Goal: Navigation & Orientation: Find specific page/section

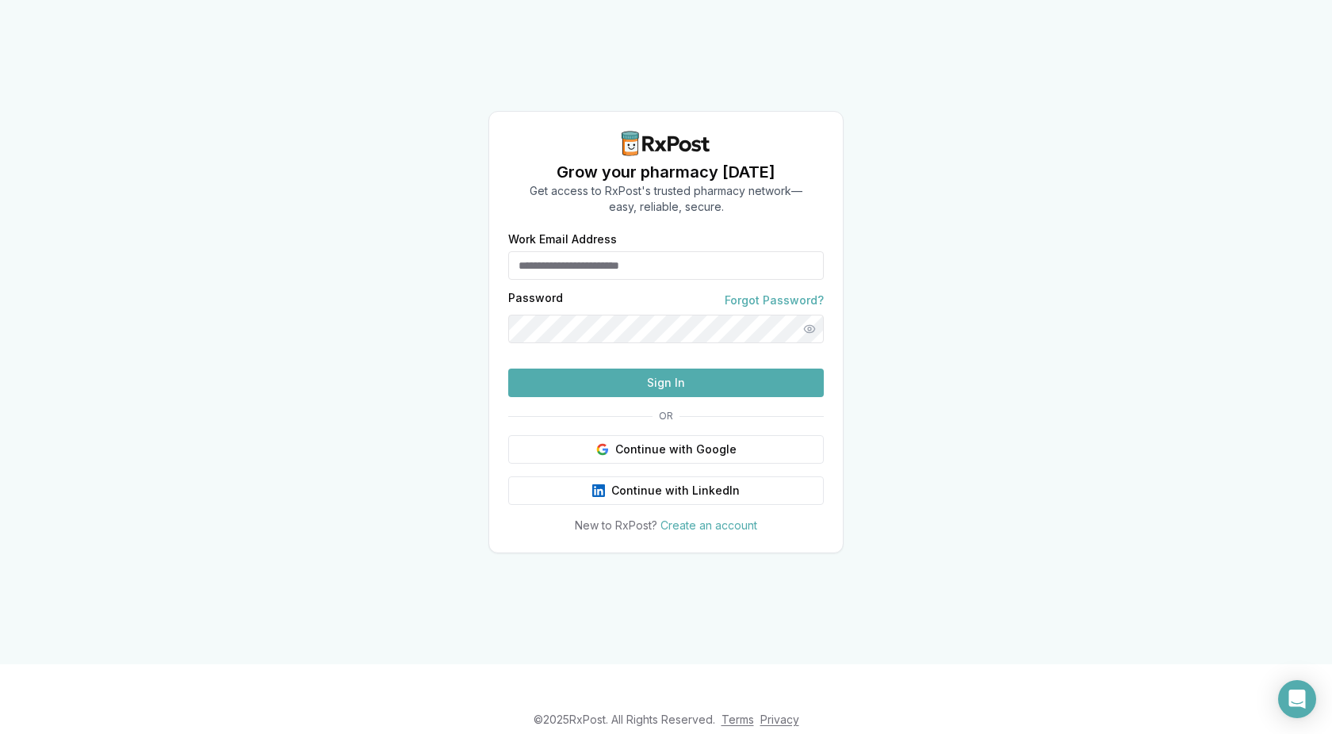
click at [605, 251] on input "Work Email Address" at bounding box center [666, 265] width 316 height 29
type input "**********"
click at [508, 369] on button "Sign In" at bounding box center [666, 383] width 316 height 29
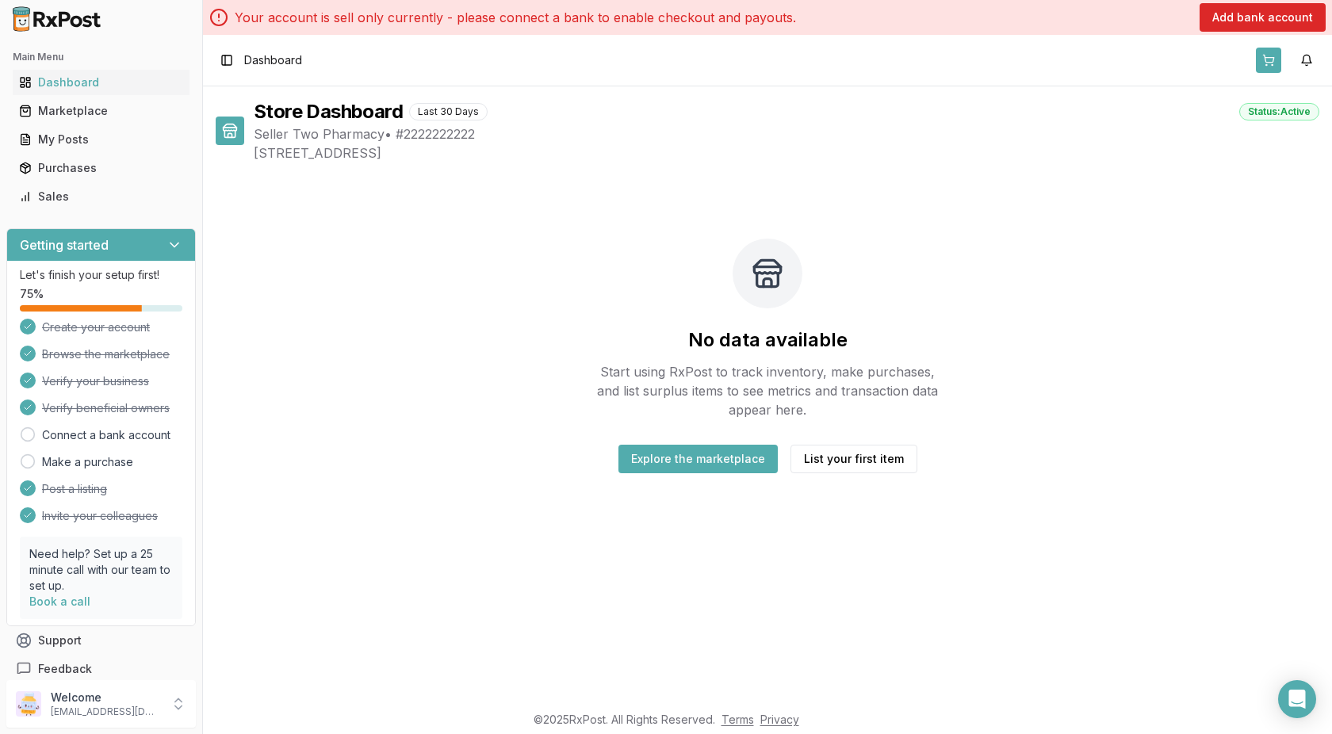
click at [1276, 65] on button at bounding box center [1268, 60] width 25 height 25
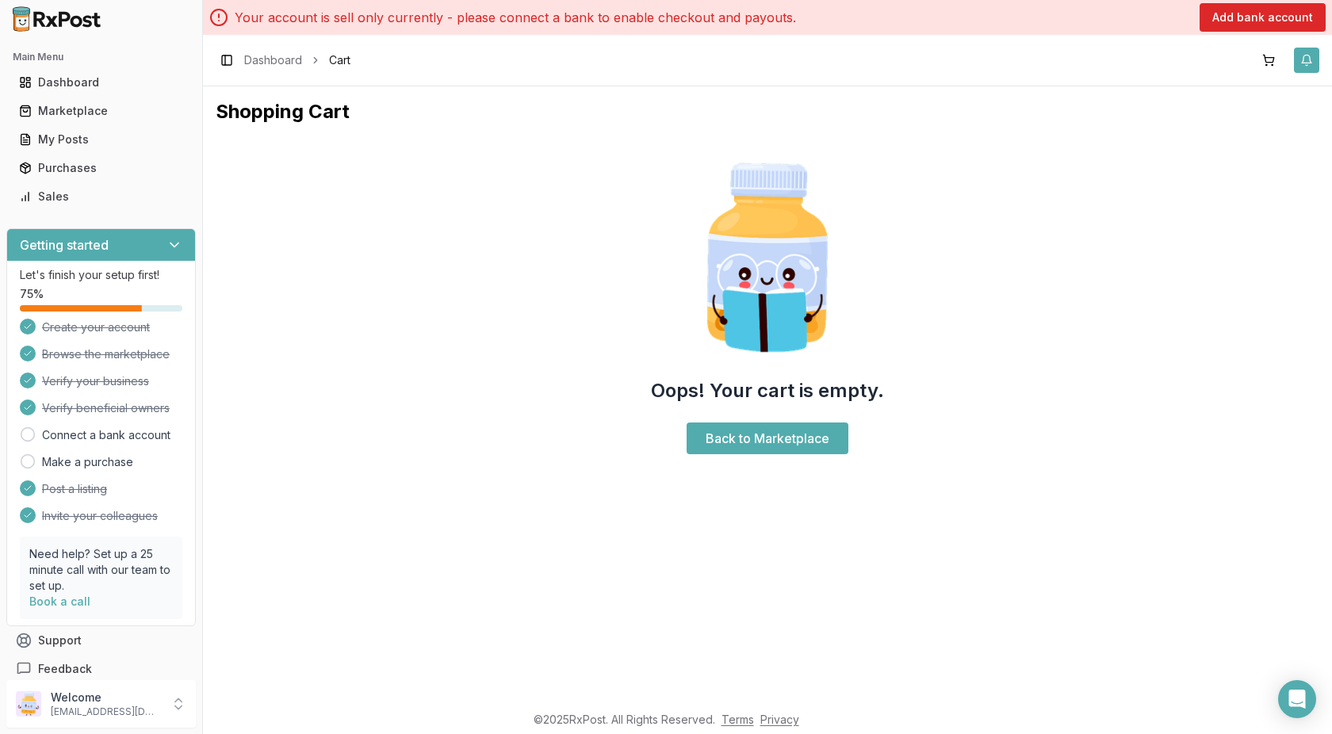
click at [1305, 56] on button "button" at bounding box center [1306, 60] width 25 height 25
click at [1170, 175] on link "View All" at bounding box center [1180, 176] width 44 height 13
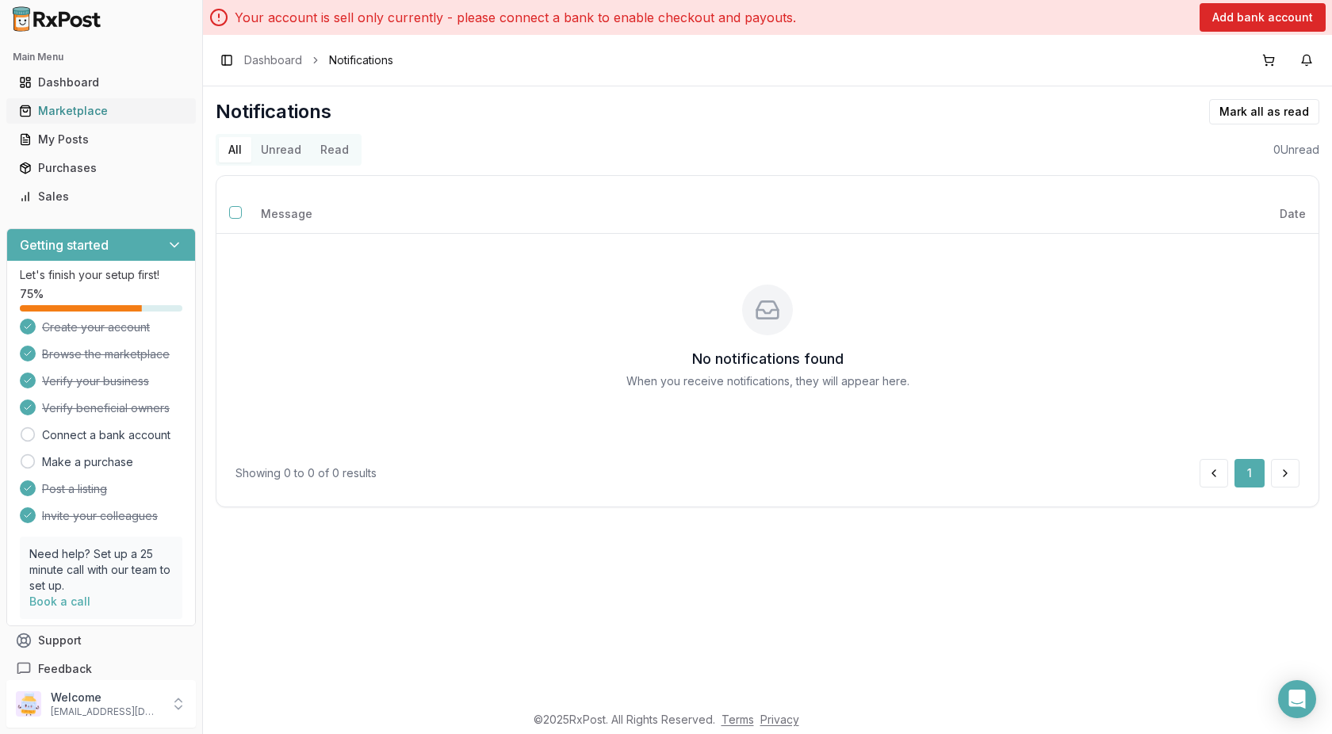
click at [77, 109] on div "Marketplace" at bounding box center [101, 111] width 164 height 16
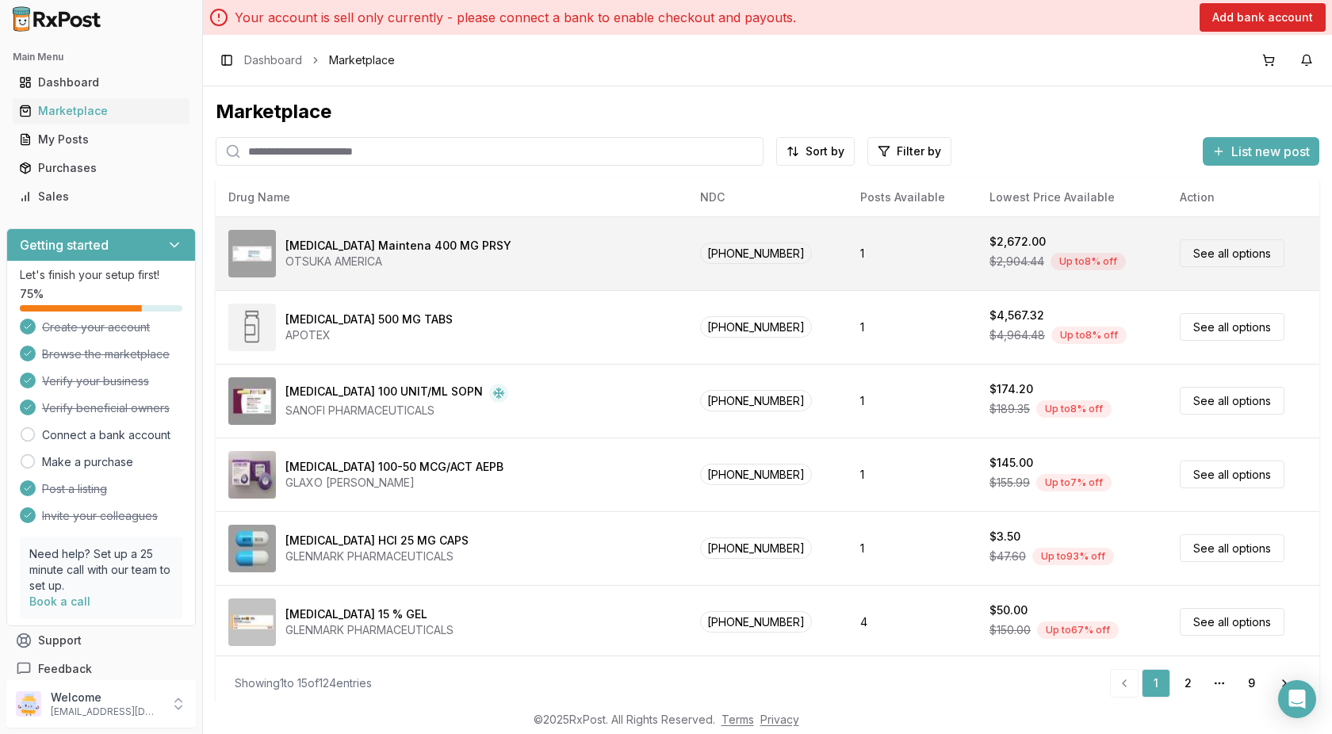
click at [489, 262] on div "[MEDICAL_DATA] Maintena 400 MG PRSY OTSUKA AMERICA" at bounding box center [451, 254] width 446 height 48
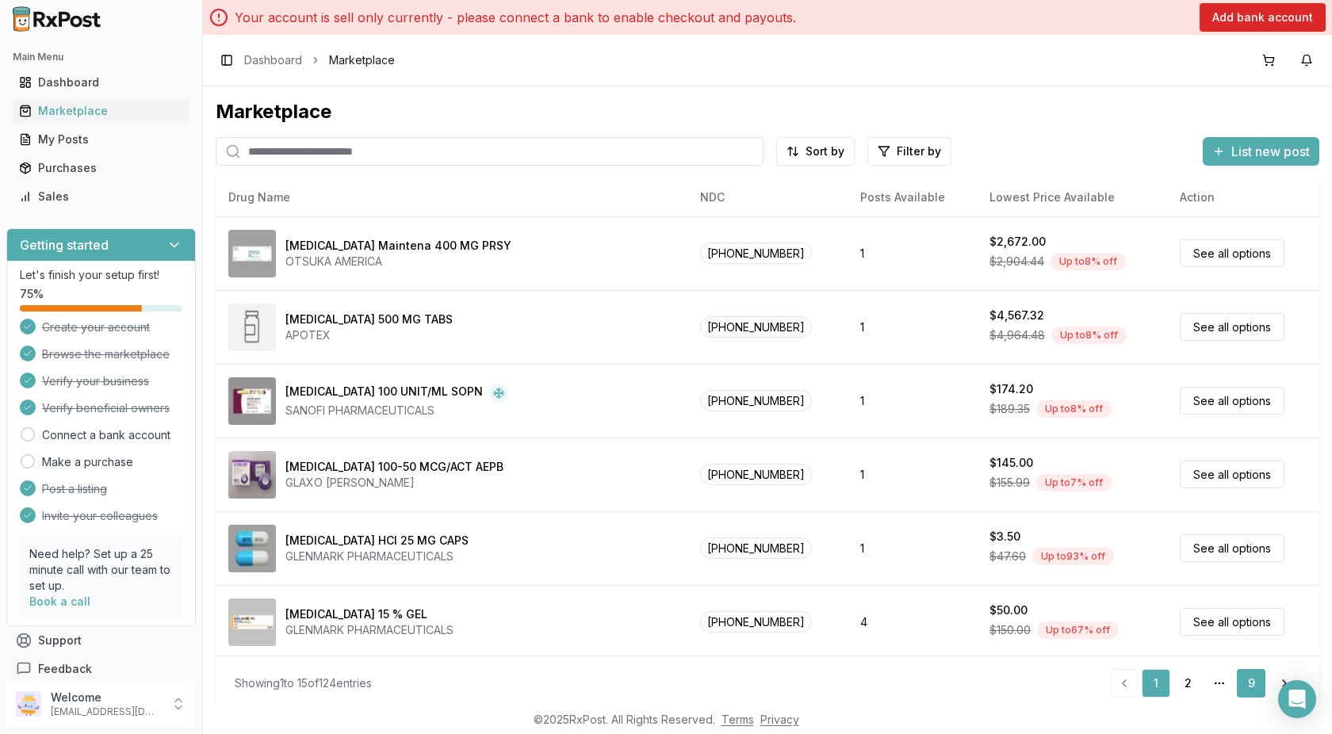
click at [1243, 685] on link "9" at bounding box center [1251, 683] width 29 height 29
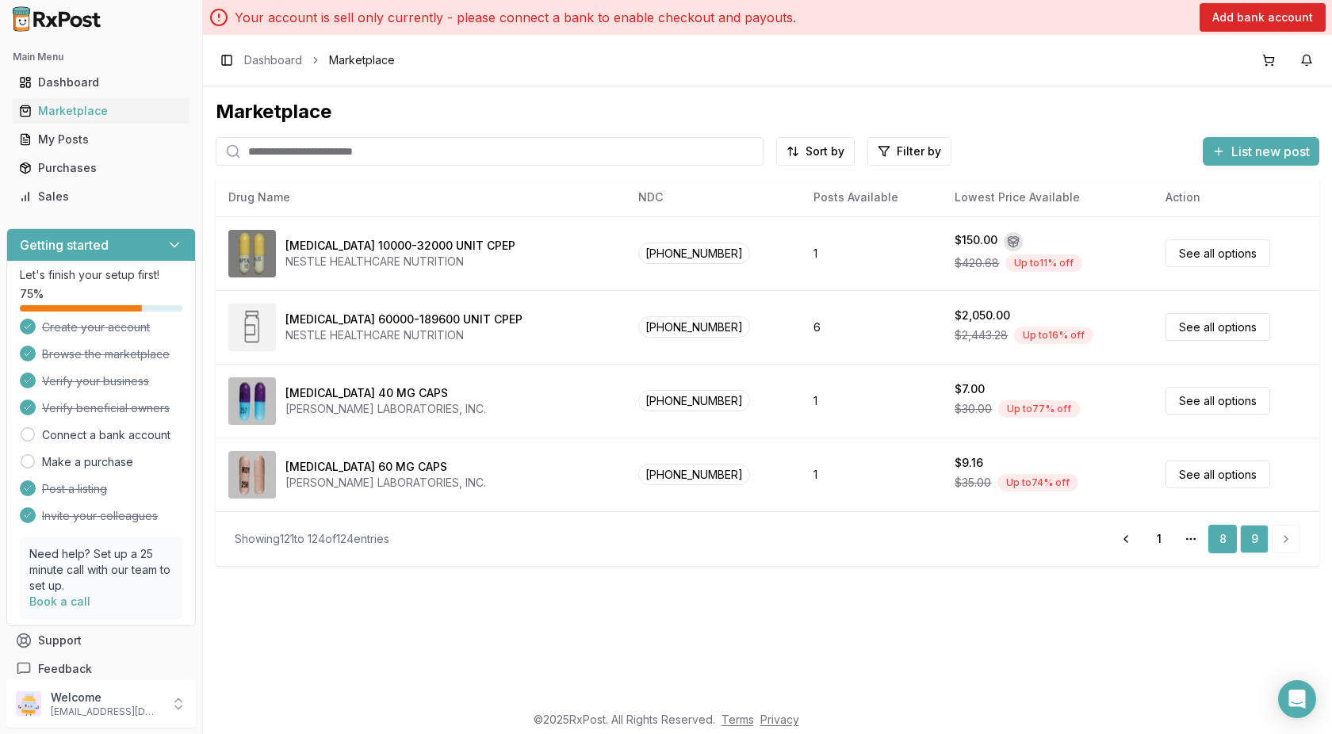
click at [1220, 538] on link "8" at bounding box center [1223, 539] width 29 height 29
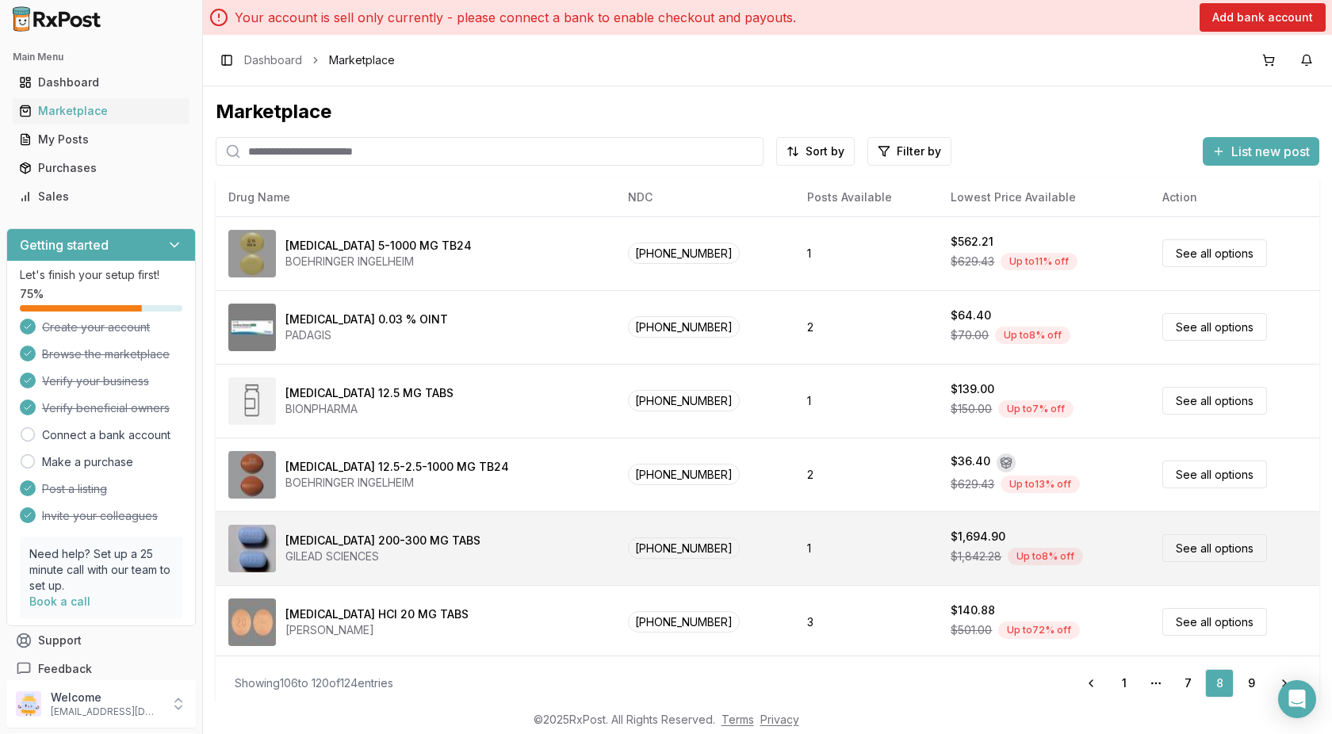
click at [496, 561] on div "[MEDICAL_DATA] 200-300 MG TABS GILEAD SCIENCES" at bounding box center [415, 549] width 374 height 48
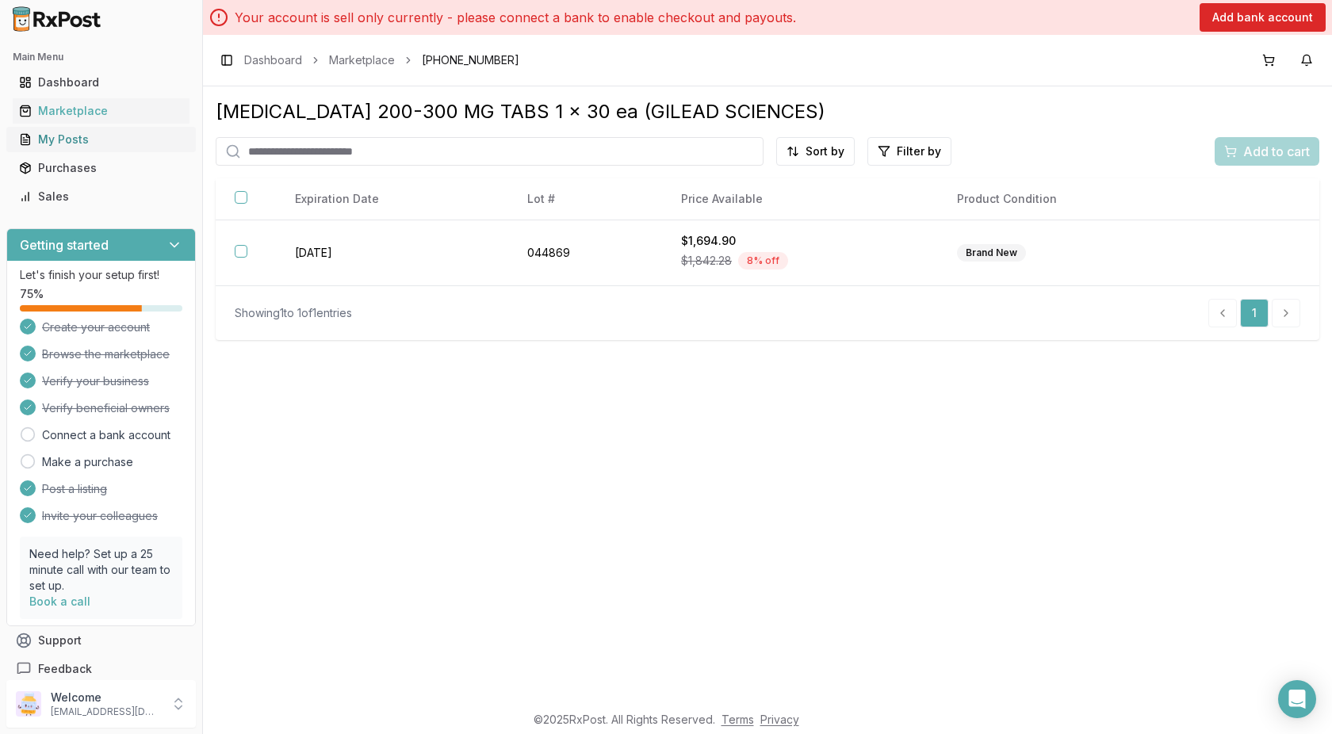
click at [84, 141] on div "My Posts" at bounding box center [101, 140] width 164 height 16
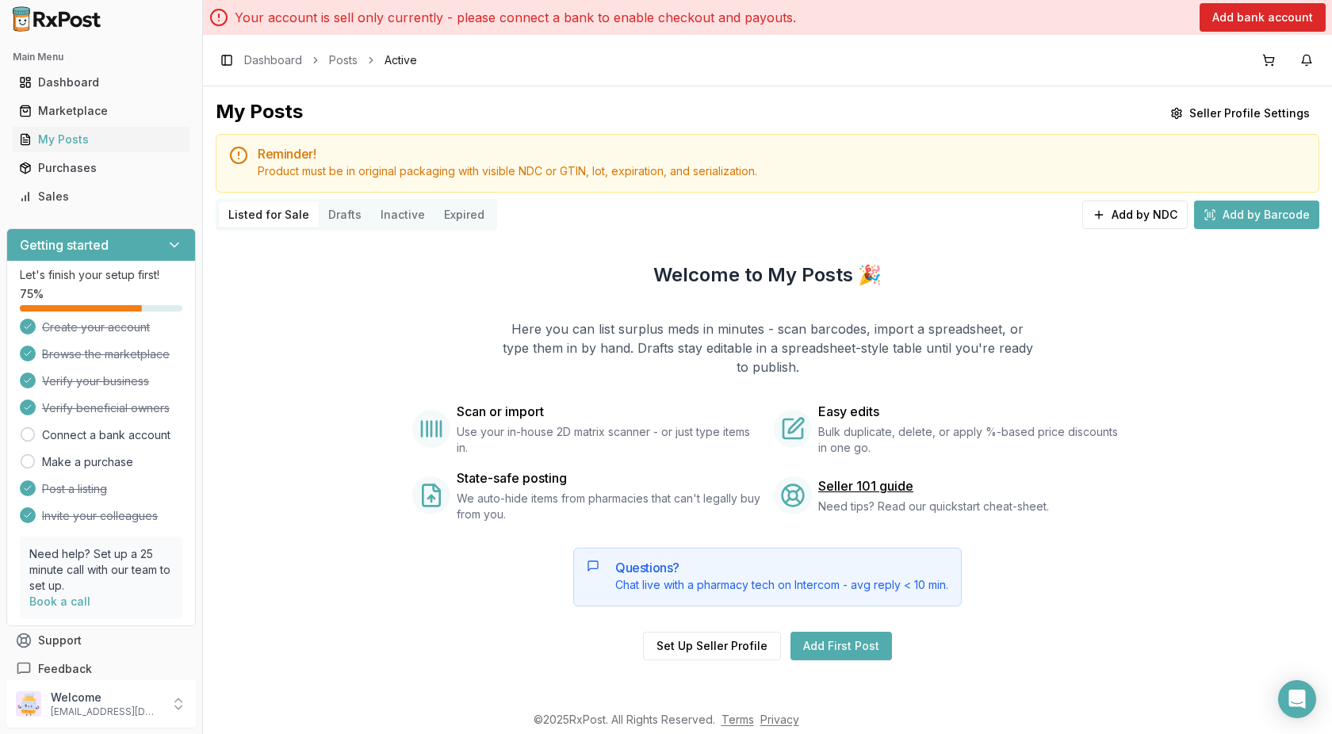
click at [343, 211] on button "Drafts" at bounding box center [345, 214] width 52 height 25
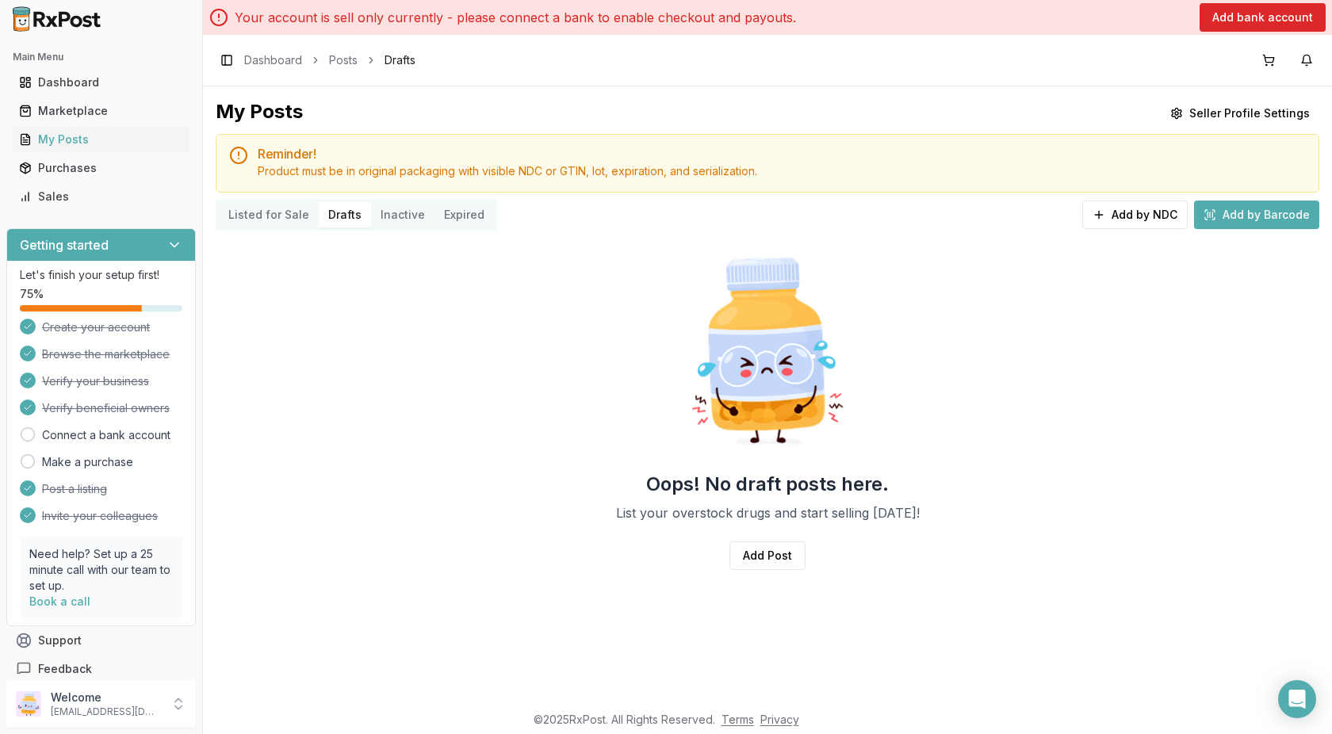
click at [399, 211] on button "Inactive" at bounding box center [402, 214] width 63 height 25
click at [447, 213] on button "Expired" at bounding box center [464, 214] width 59 height 25
click at [262, 214] on button "Listed for Sale" at bounding box center [269, 214] width 100 height 25
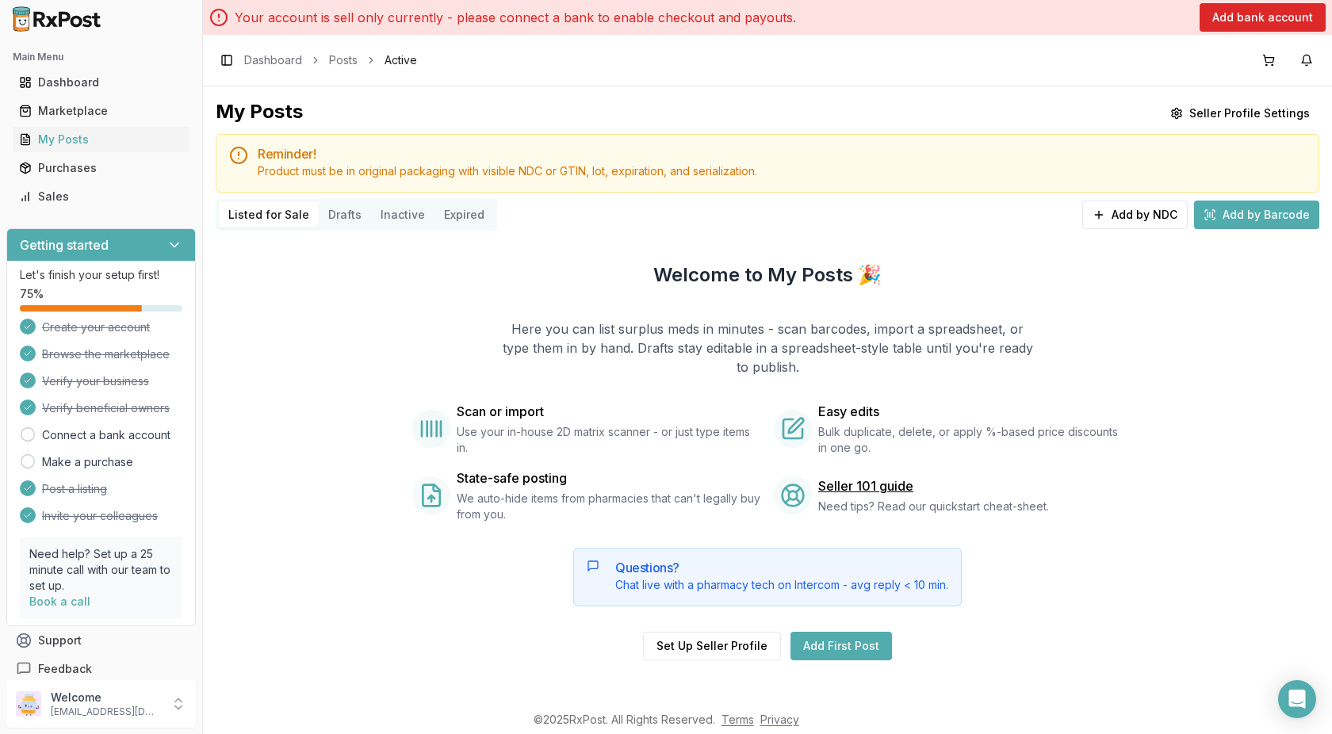
click at [737, 561] on div "Questions? Chat live with a pharmacy tech on Intercom - avg reply < 10 min." at bounding box center [767, 577] width 389 height 59
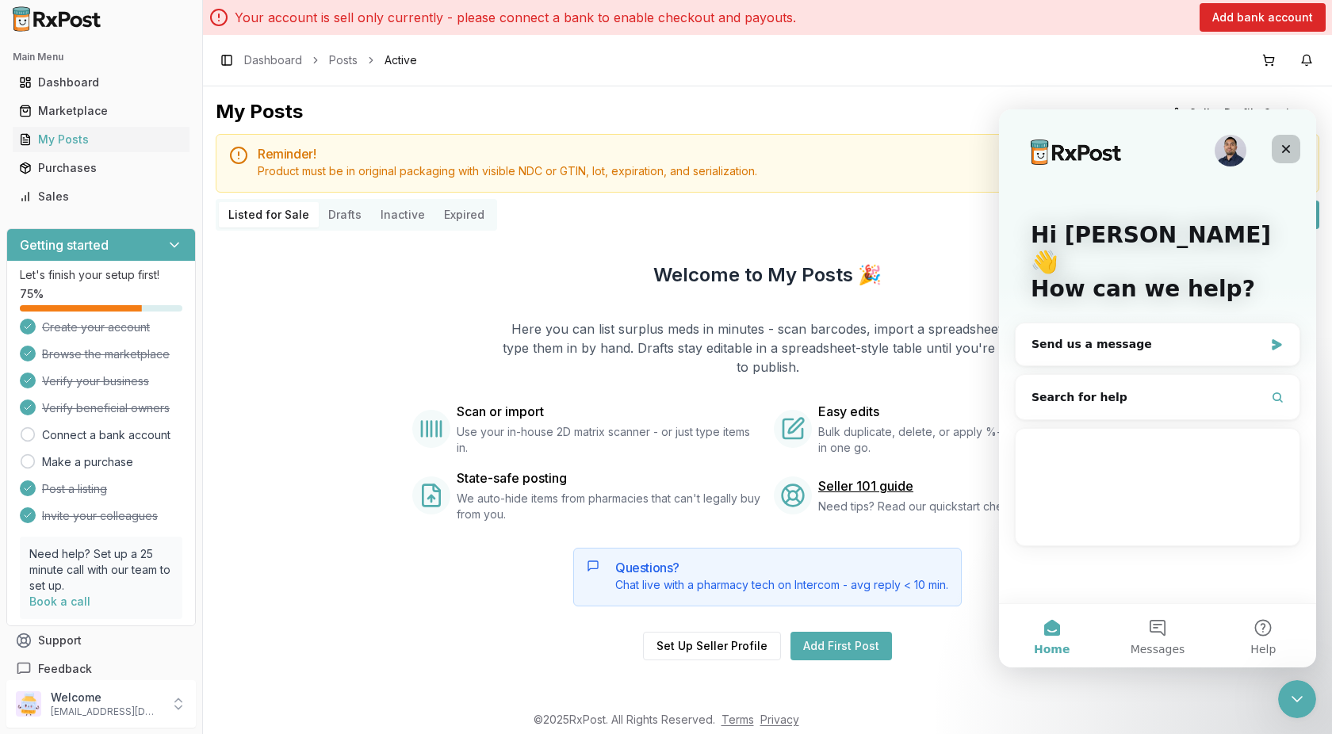
click at [1282, 150] on icon "Close" at bounding box center [1286, 149] width 13 height 13
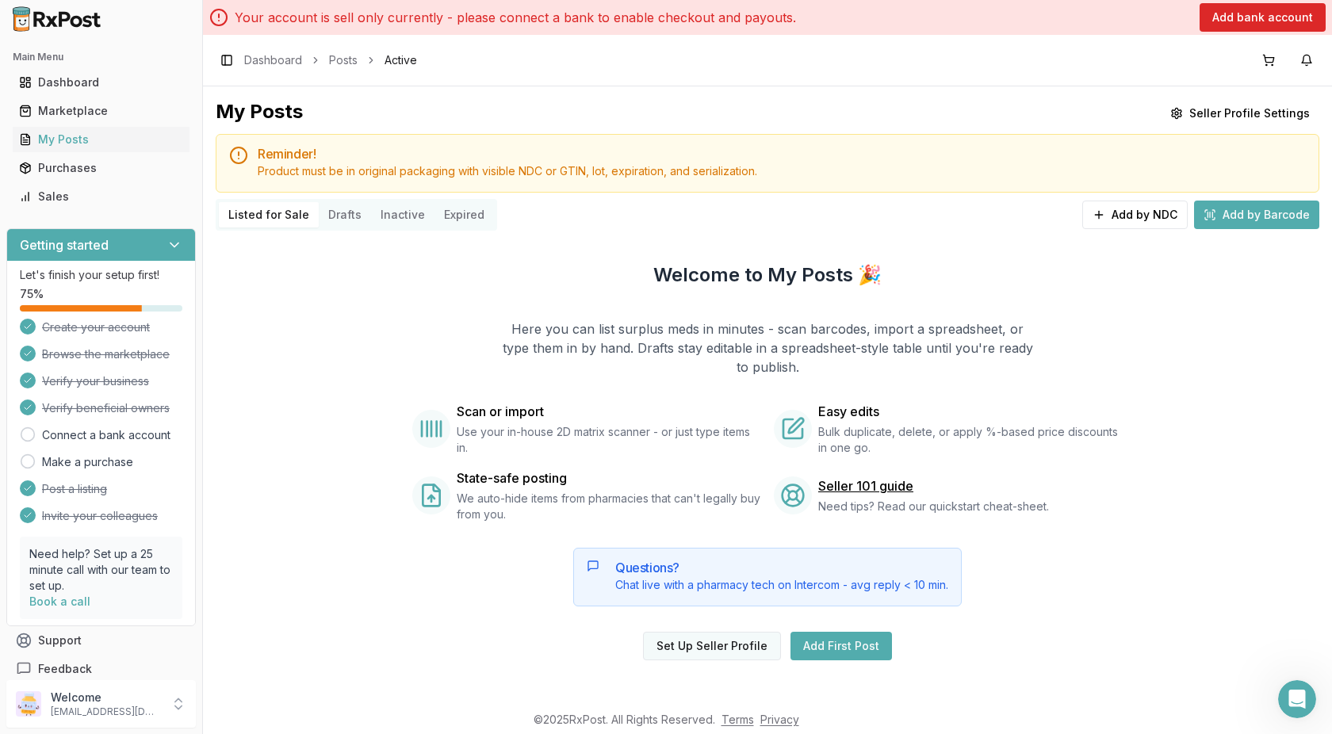
click at [699, 645] on button "Set Up Seller Profile" at bounding box center [712, 646] width 138 height 29
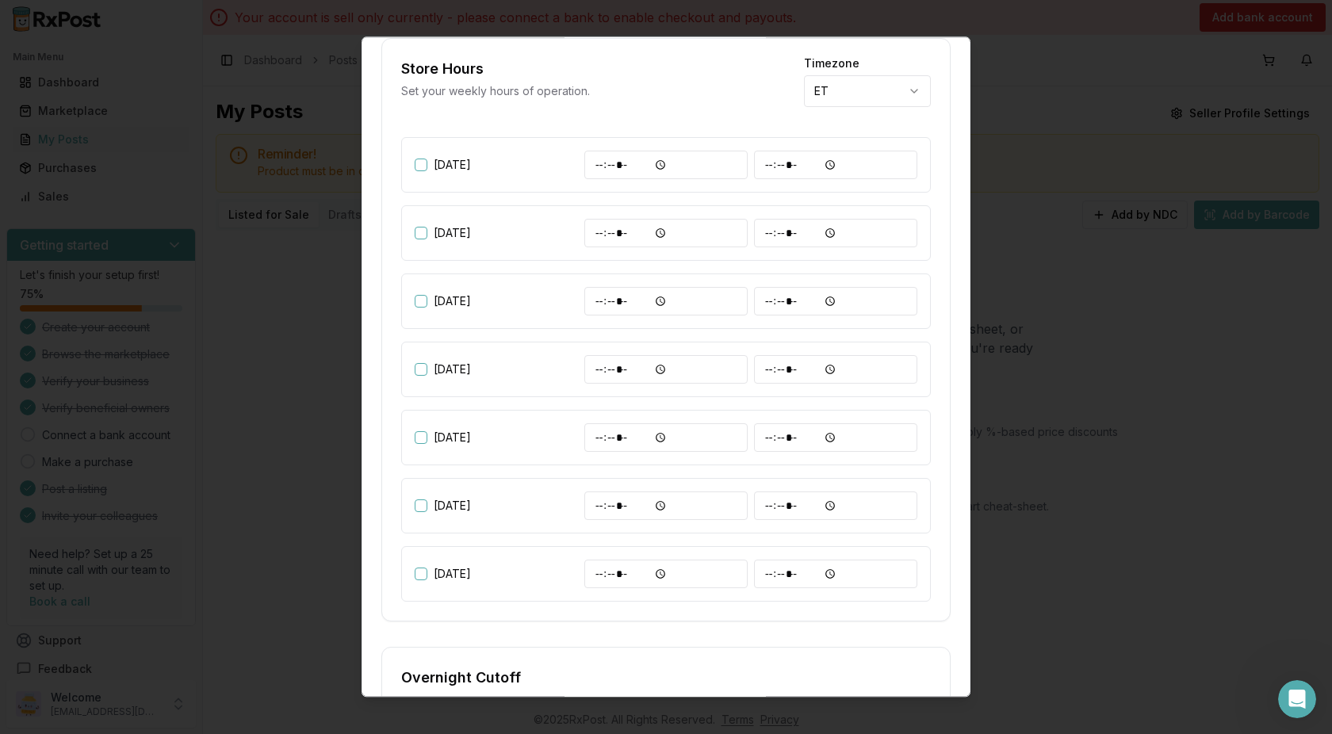
scroll to position [715, 0]
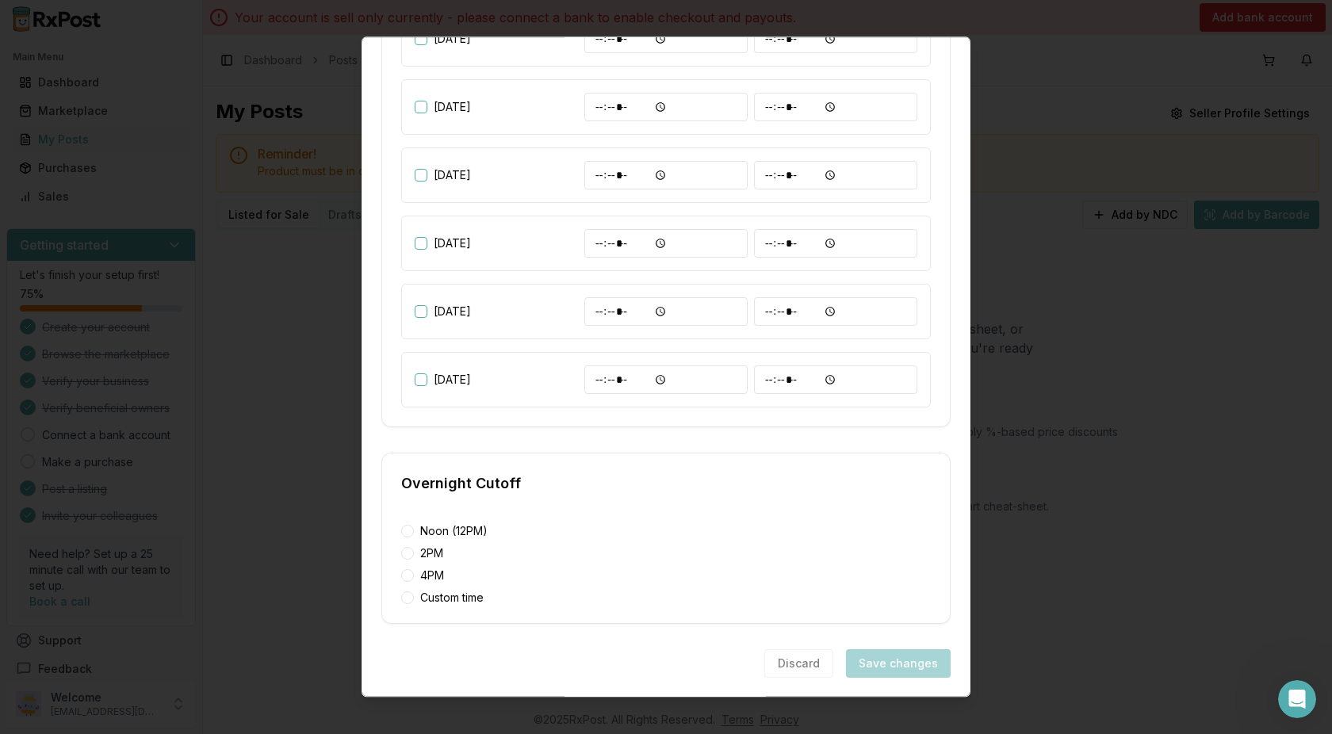
click at [1156, 454] on div at bounding box center [666, 367] width 1332 height 734
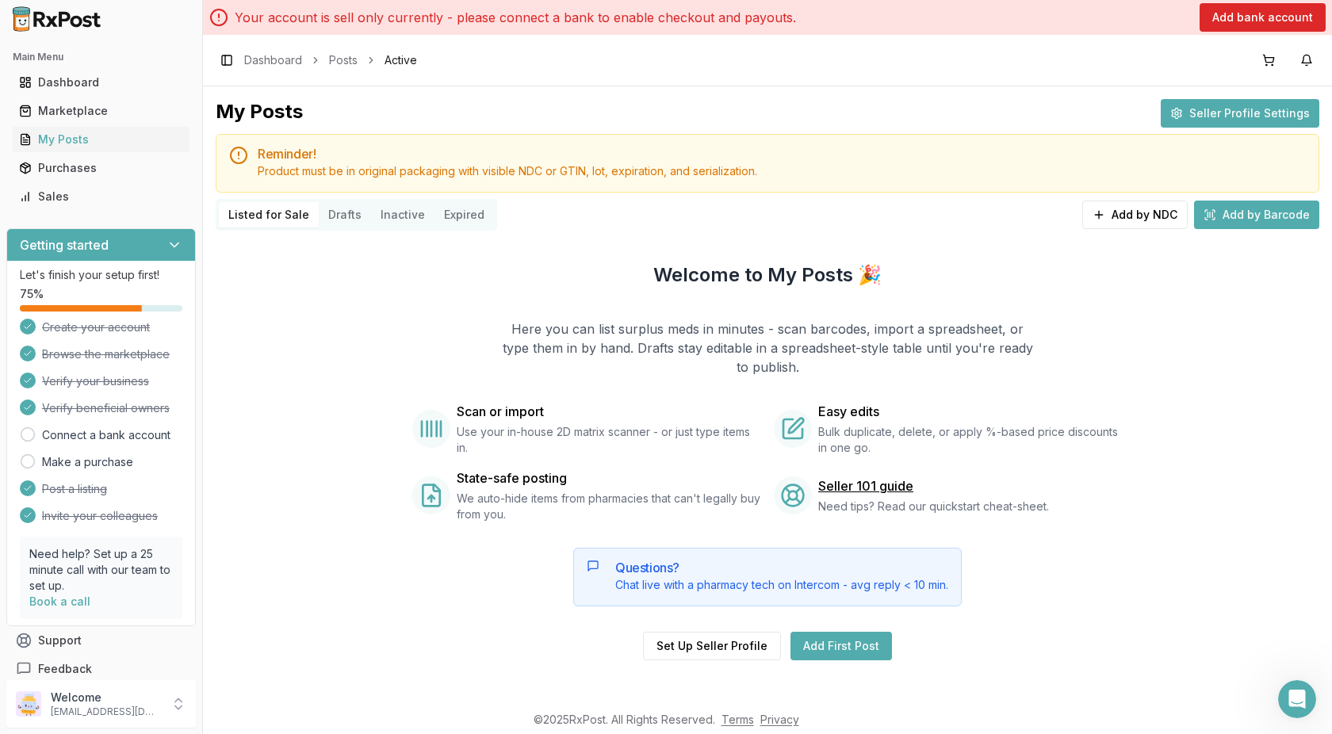
click at [1245, 102] on button "Seller Profile Settings" at bounding box center [1240, 113] width 159 height 29
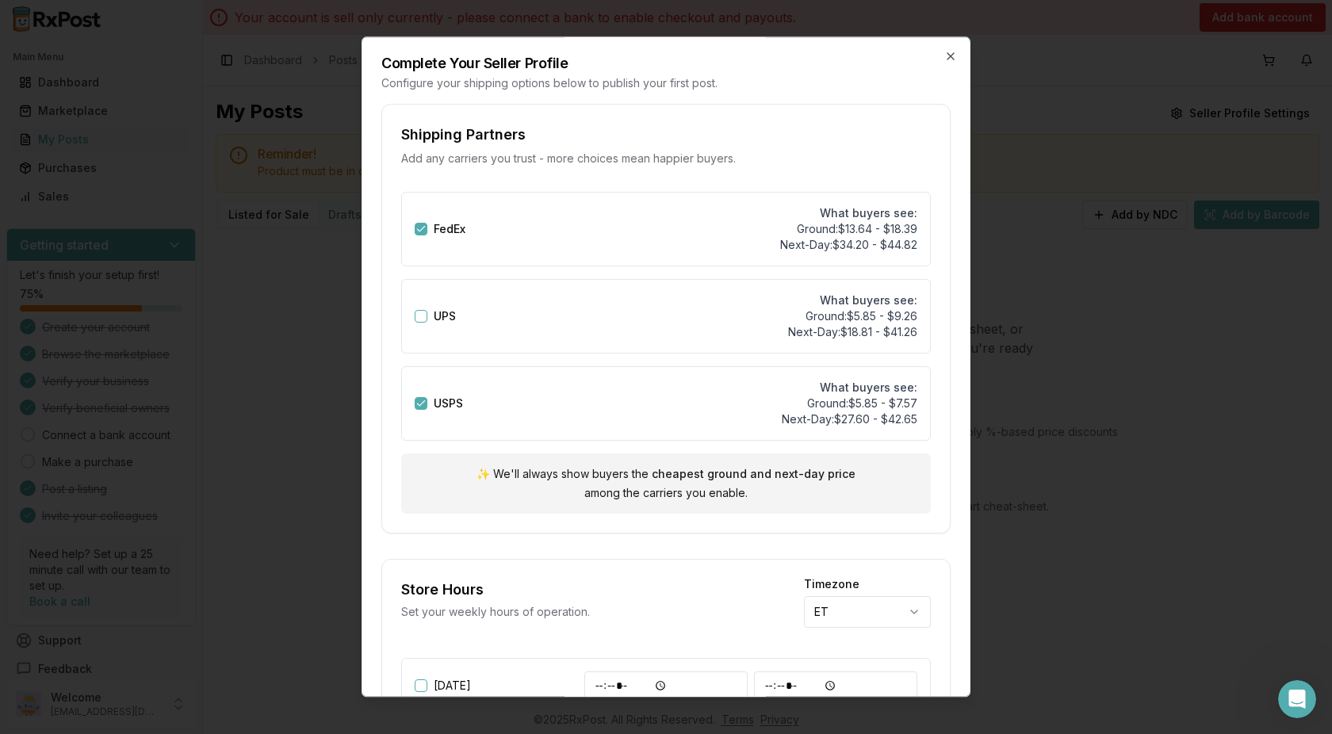
click at [1224, 458] on div at bounding box center [666, 367] width 1332 height 734
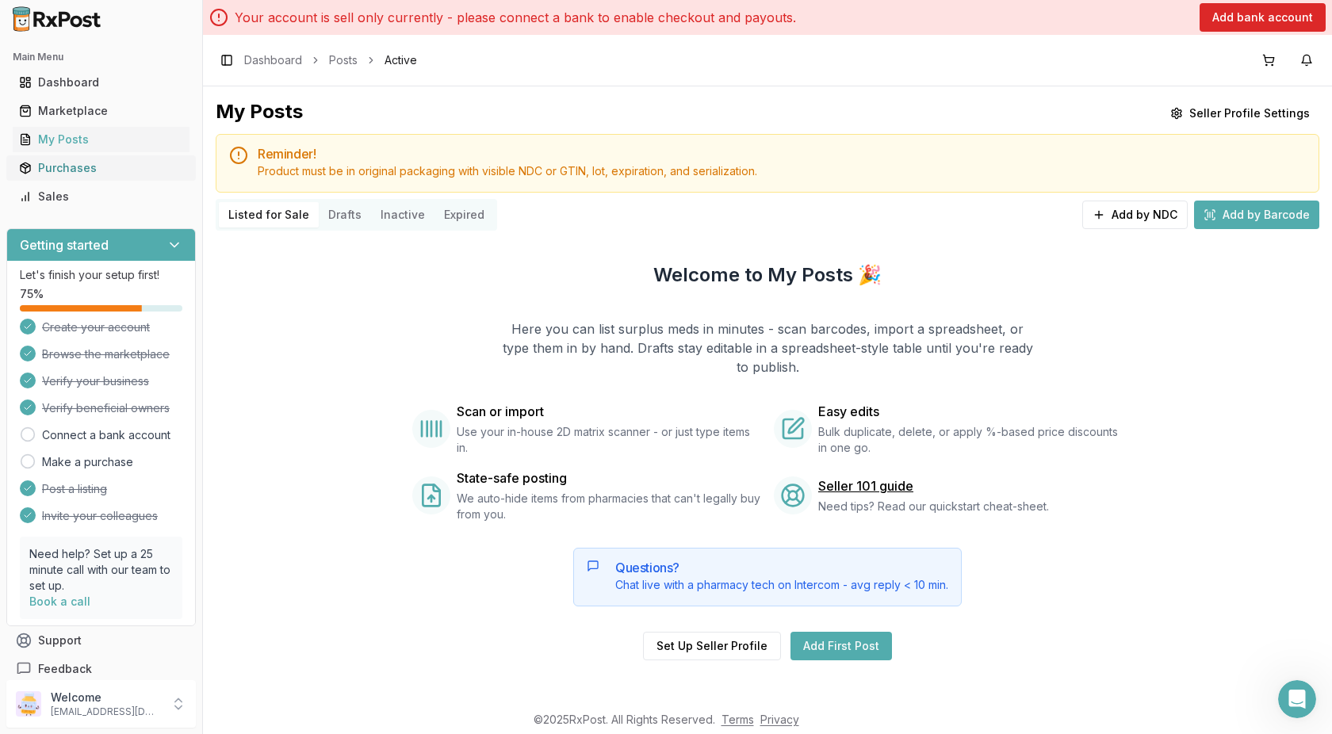
click at [91, 170] on div "Purchases" at bounding box center [101, 168] width 164 height 16
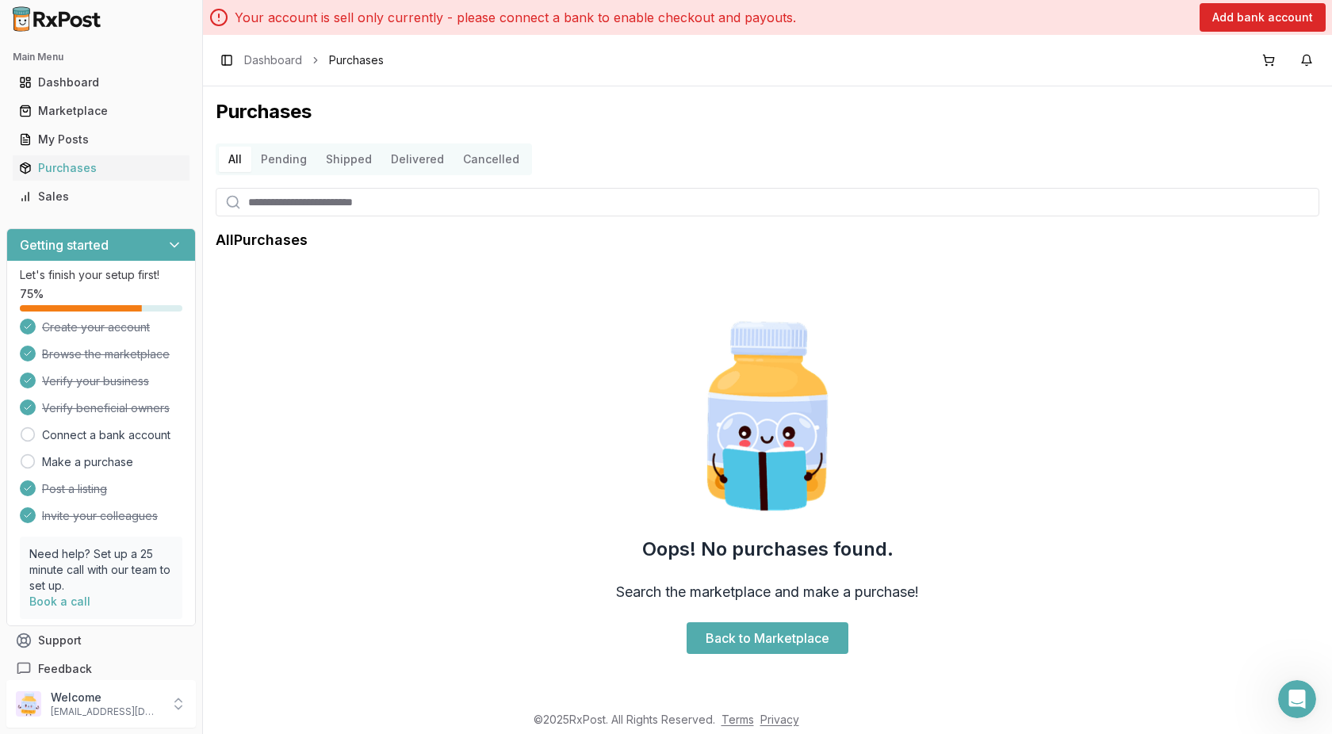
click at [294, 154] on button "Pending" at bounding box center [283, 159] width 65 height 25
click at [89, 197] on div "Sales" at bounding box center [101, 197] width 164 height 16
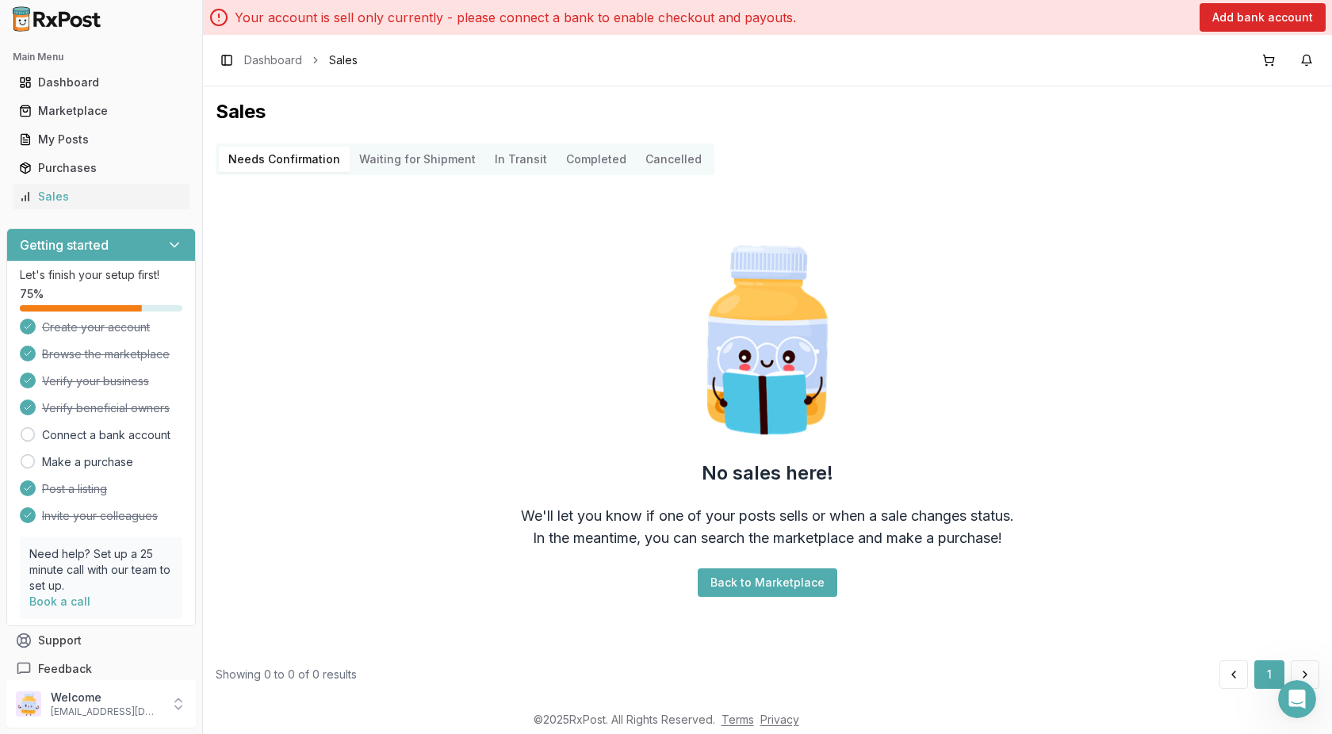
click at [427, 153] on Shipment "Waiting for Shipment" at bounding box center [418, 159] width 136 height 25
click at [519, 155] on Transit "In Transit" at bounding box center [520, 159] width 71 height 25
click at [591, 161] on button "Completed" at bounding box center [596, 159] width 79 height 25
drag, startPoint x: 592, startPoint y: 161, endPoint x: 653, endPoint y: 162, distance: 60.3
click at [653, 162] on button "Cancelled" at bounding box center [673, 159] width 75 height 25
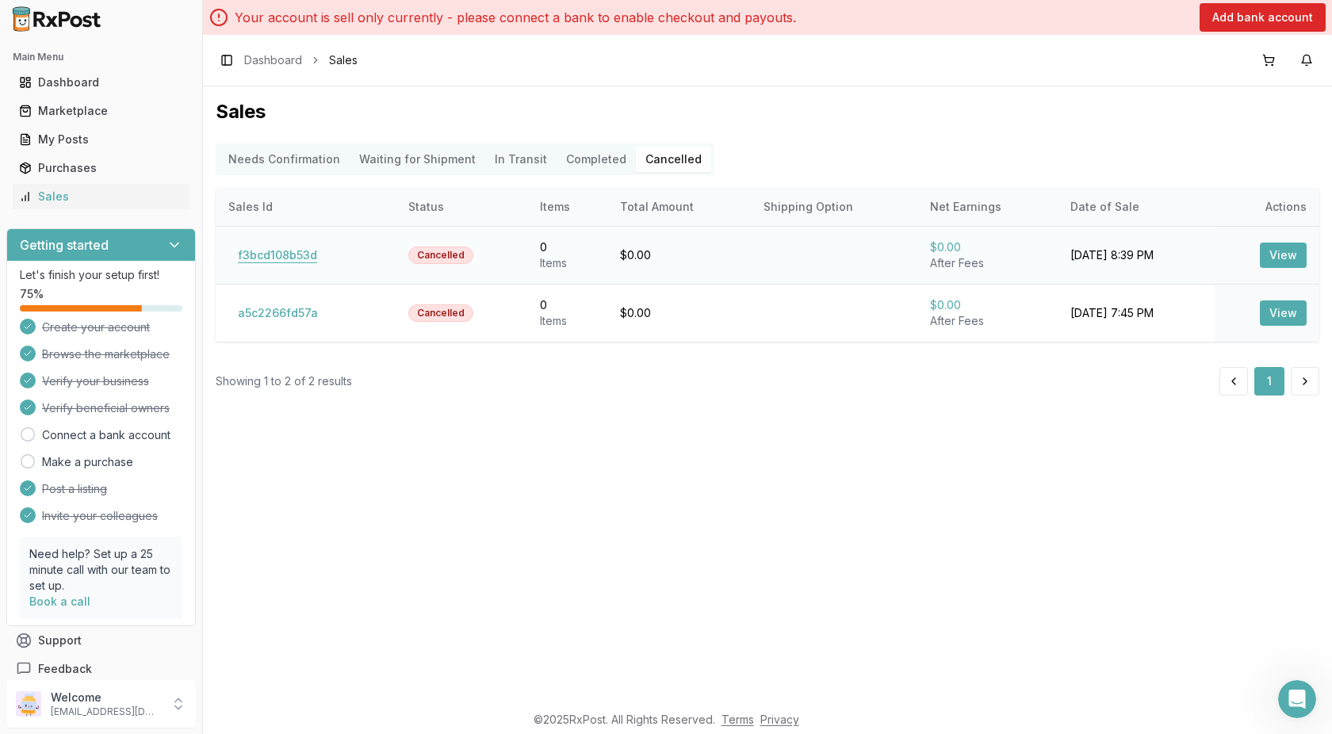
click at [286, 258] on button "f3bcd108b53d" at bounding box center [277, 255] width 98 height 25
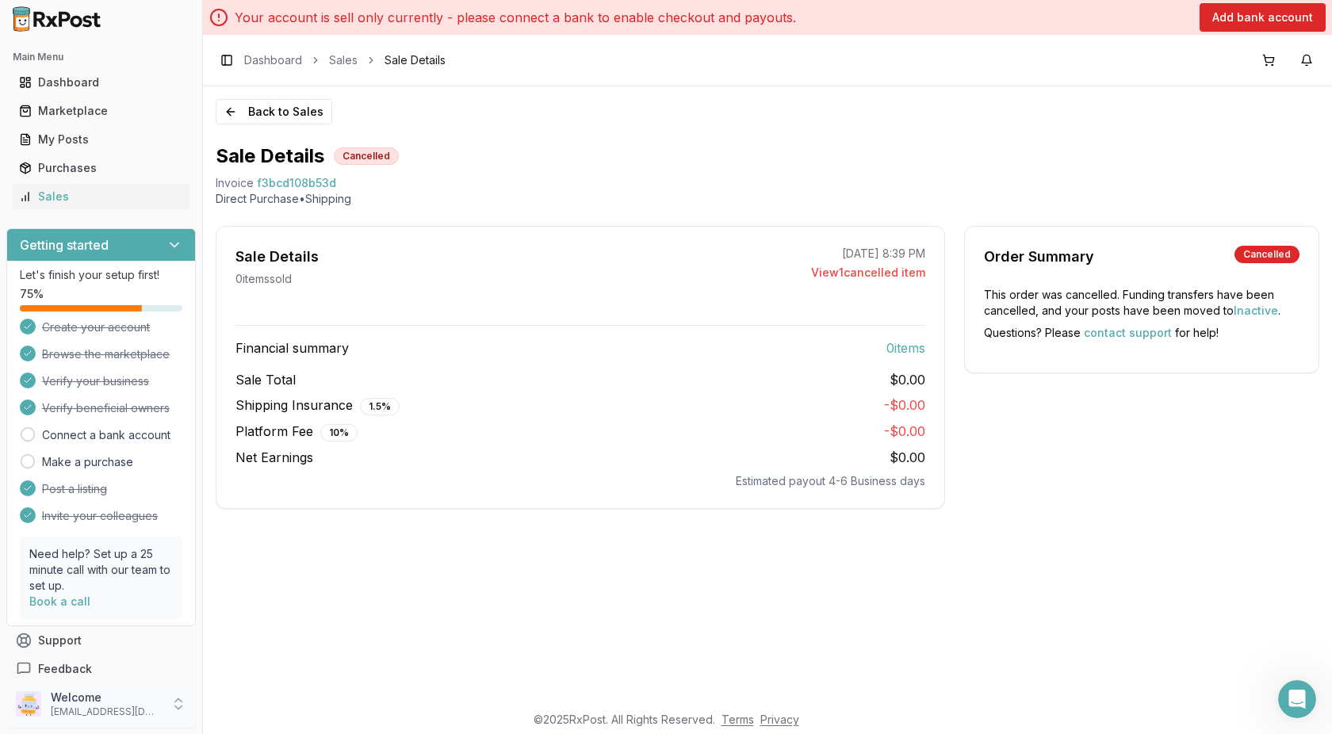
click at [139, 700] on p "Welcome" at bounding box center [106, 698] width 110 height 16
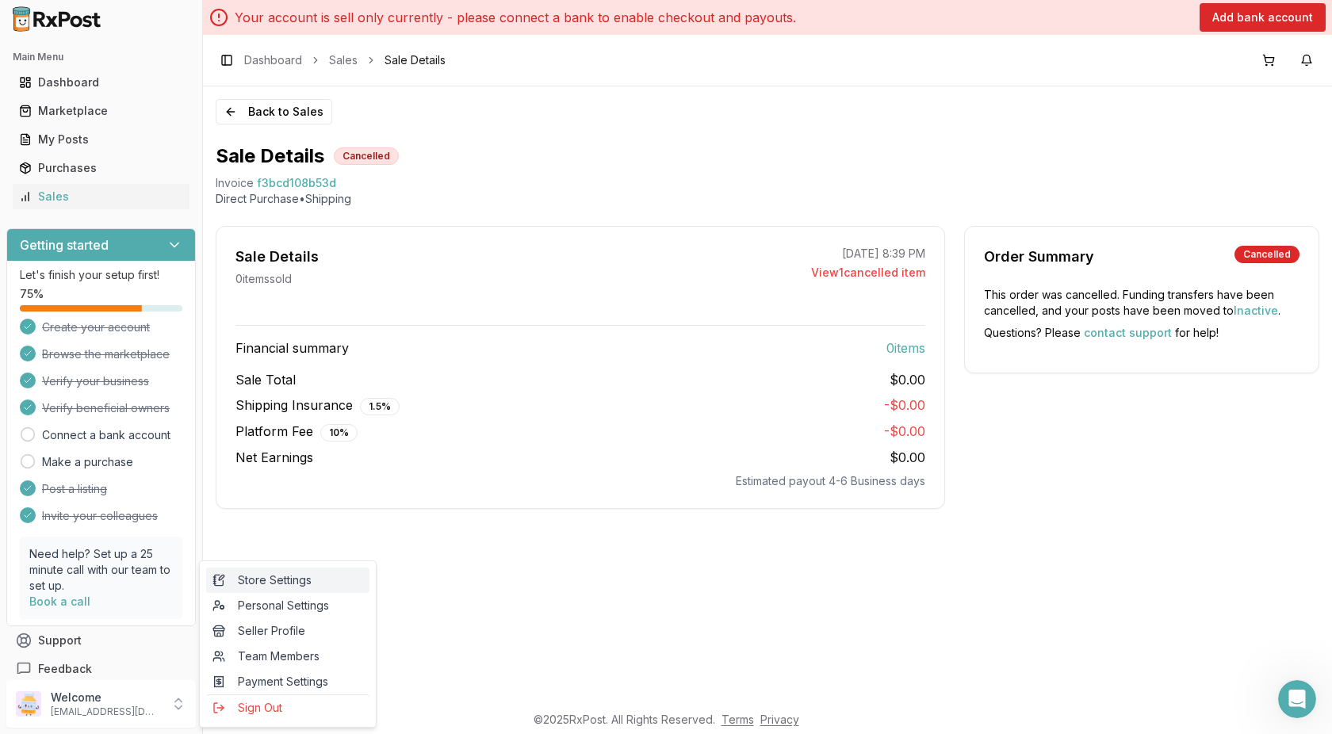
click at [297, 587] on span "Store Settings" at bounding box center [288, 581] width 151 height 16
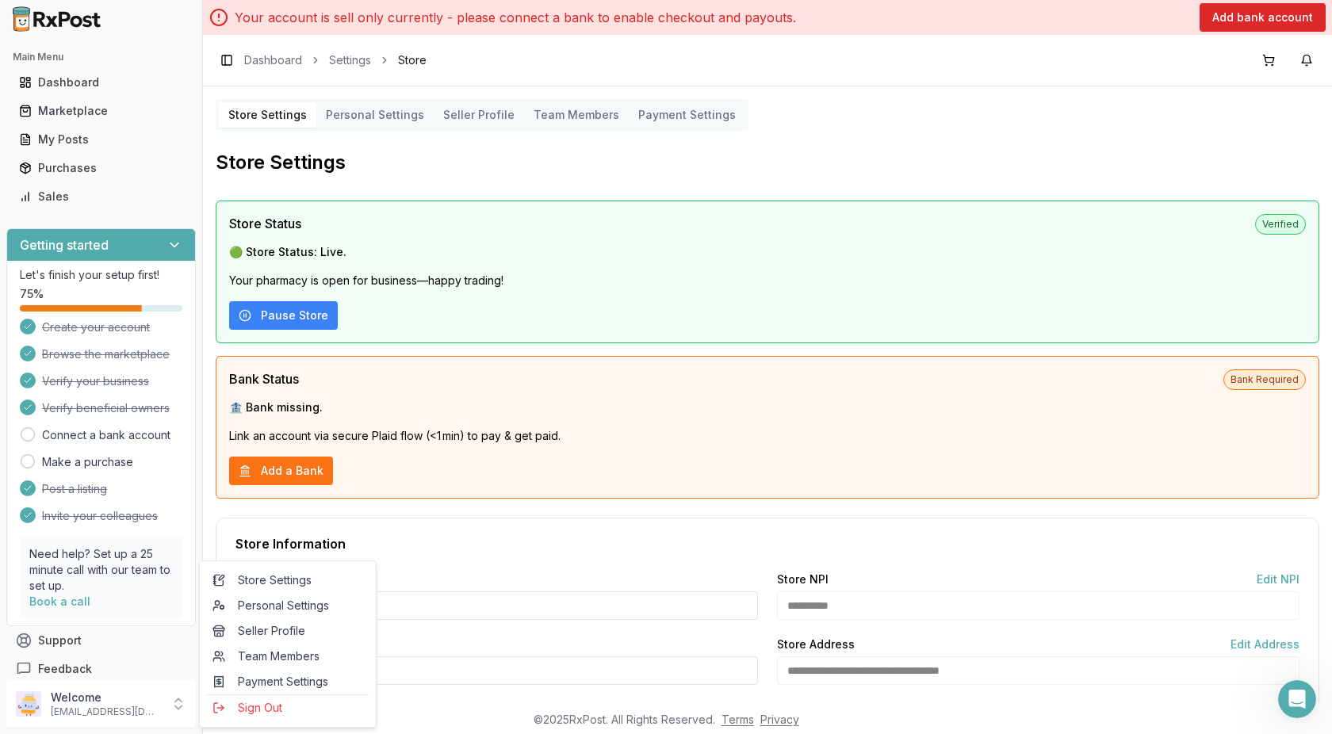
click at [375, 117] on Settings "Personal Settings" at bounding box center [374, 114] width 117 height 25
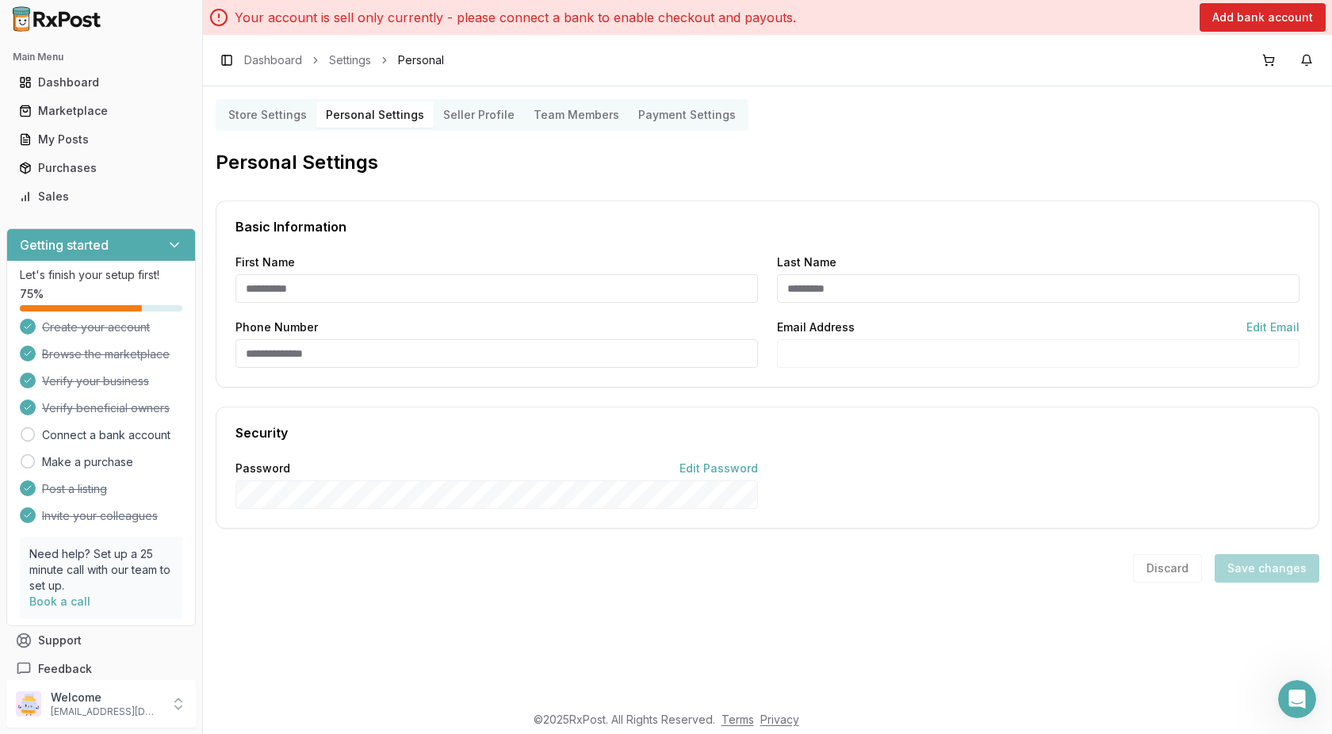
type input "******"
type input "*******"
type input "**********"
click at [466, 105] on Profile "Seller Profile" at bounding box center [479, 114] width 90 height 25
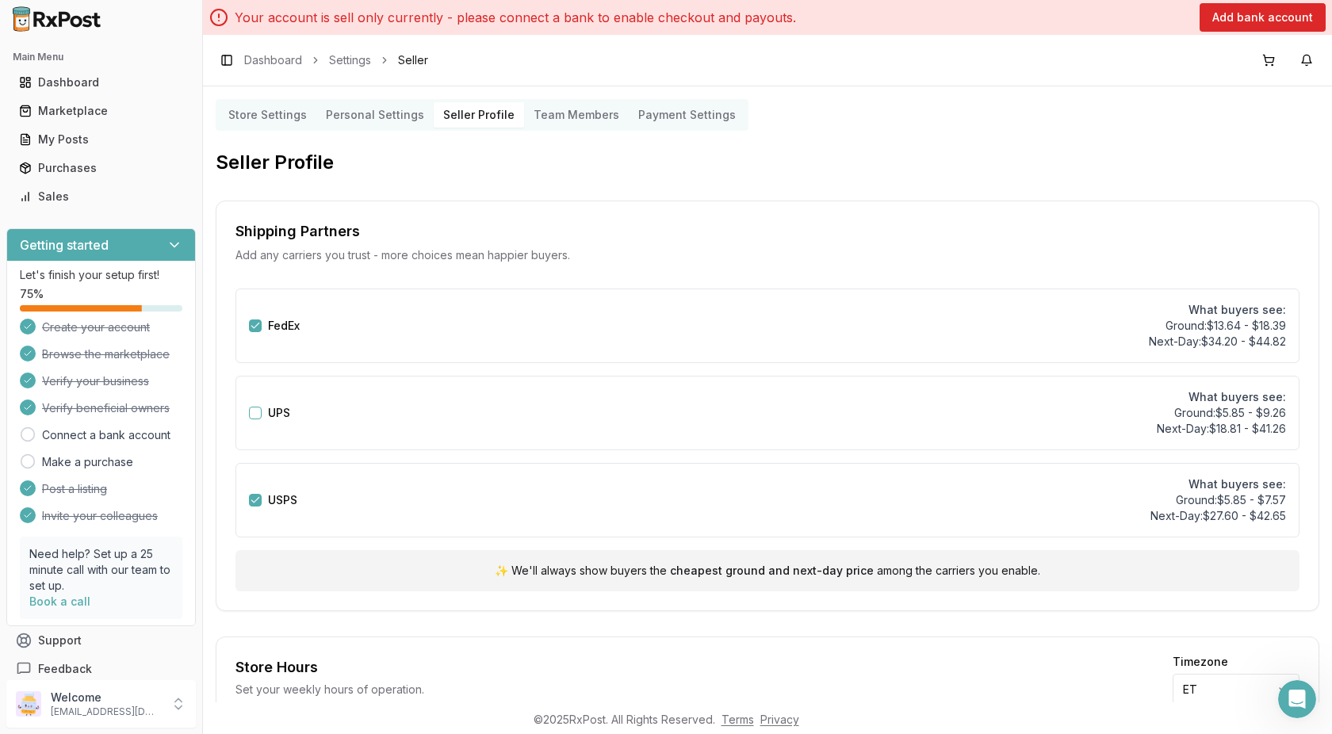
click at [538, 121] on Members "Team Members" at bounding box center [576, 114] width 105 height 25
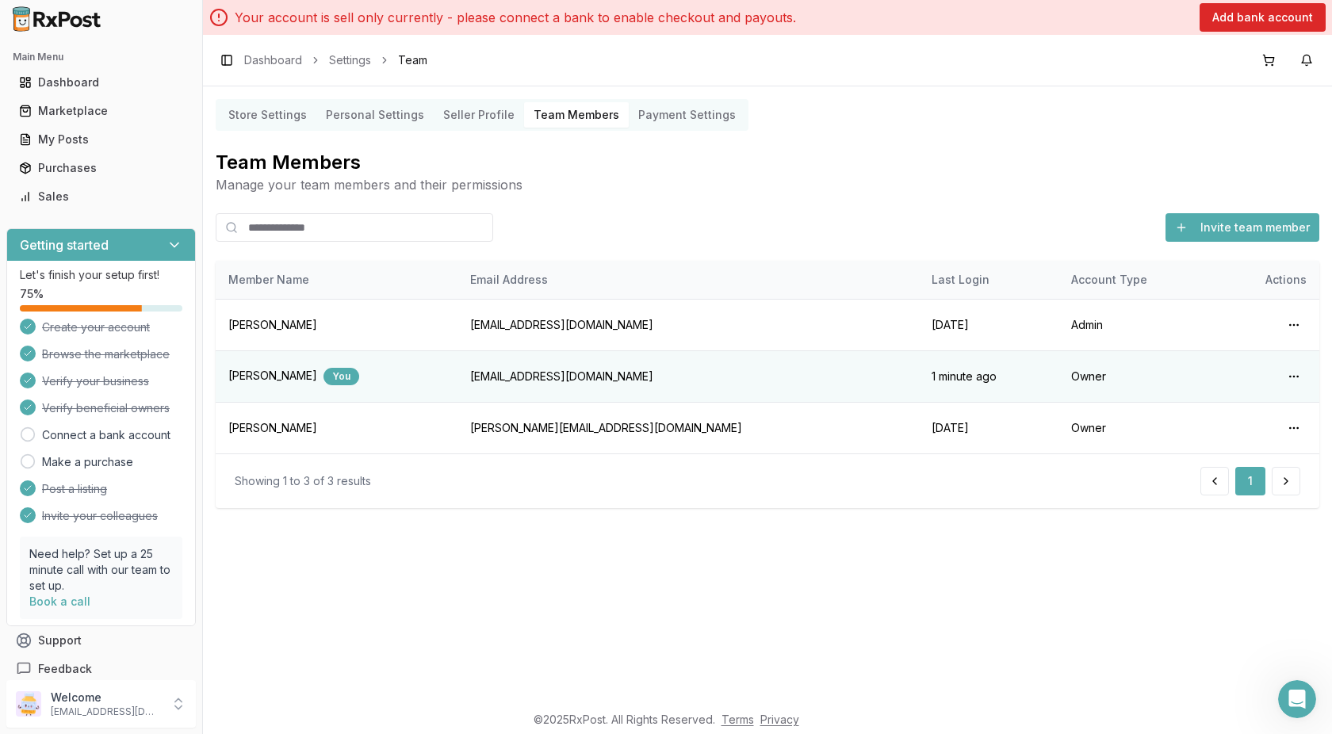
click at [662, 113] on Settings "Payment Settings" at bounding box center [687, 114] width 117 height 25
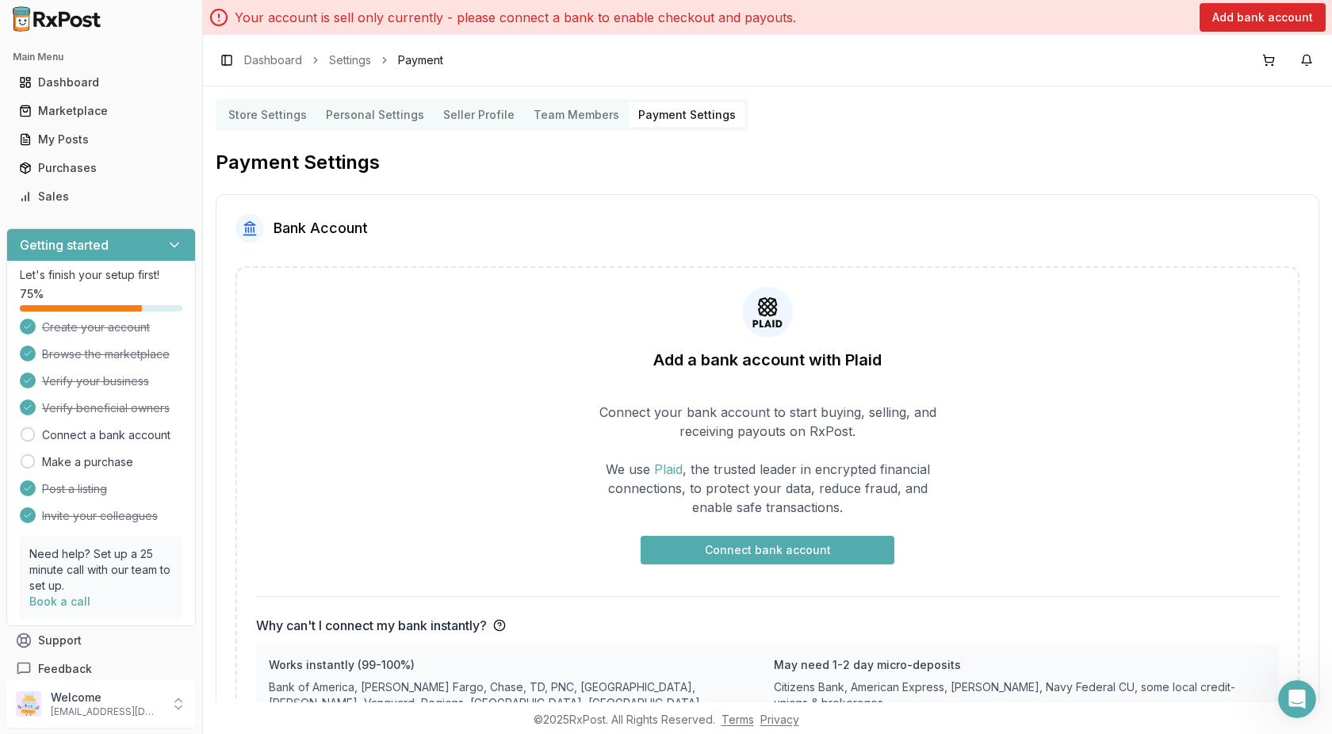
click at [546, 116] on Members "Team Members" at bounding box center [576, 114] width 105 height 25
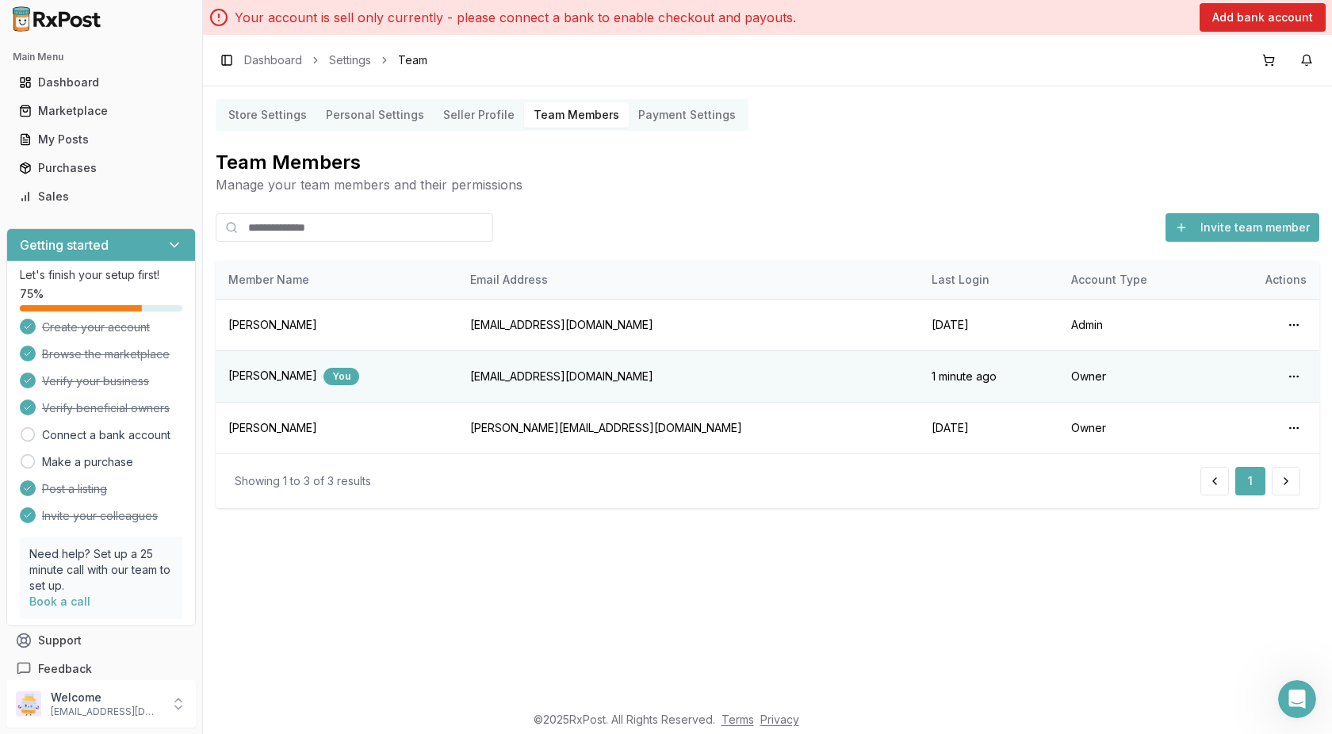
click at [256, 113] on Settings "Store Settings" at bounding box center [268, 114] width 98 height 25
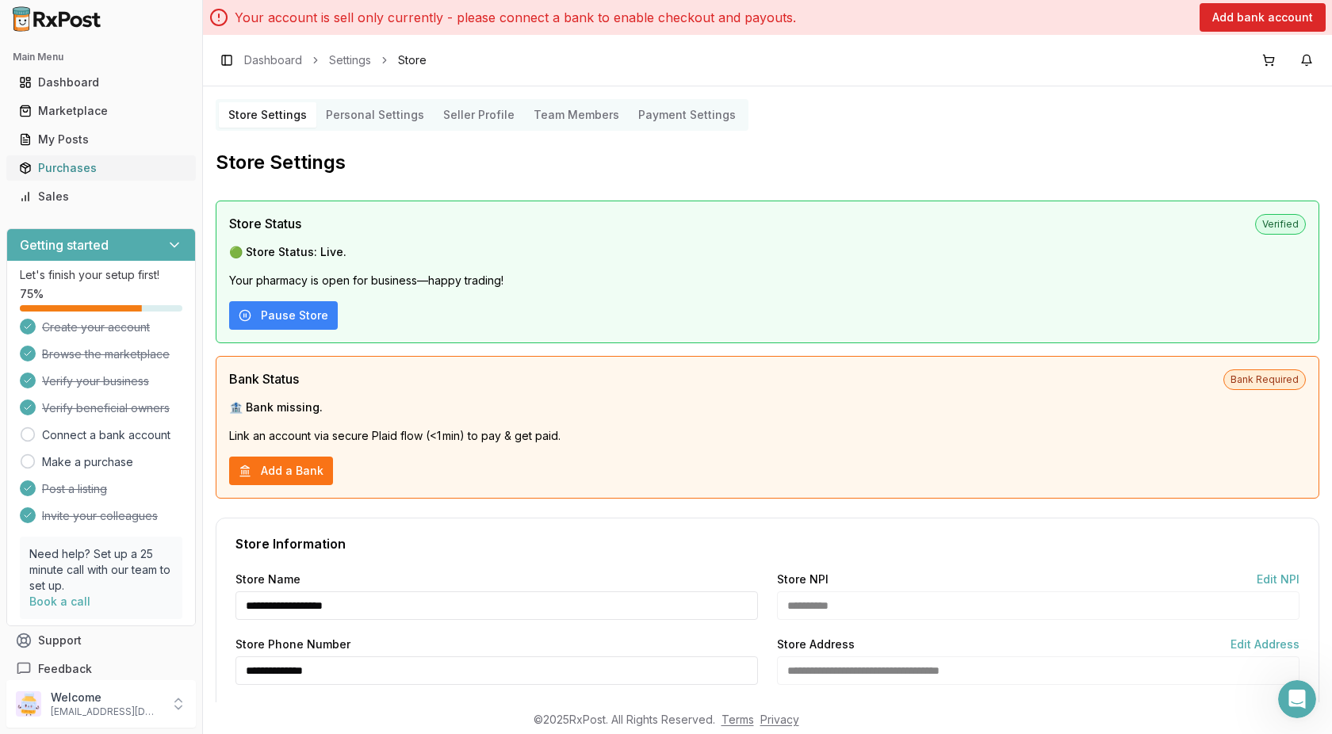
click at [59, 172] on div "Purchases" at bounding box center [101, 168] width 164 height 16
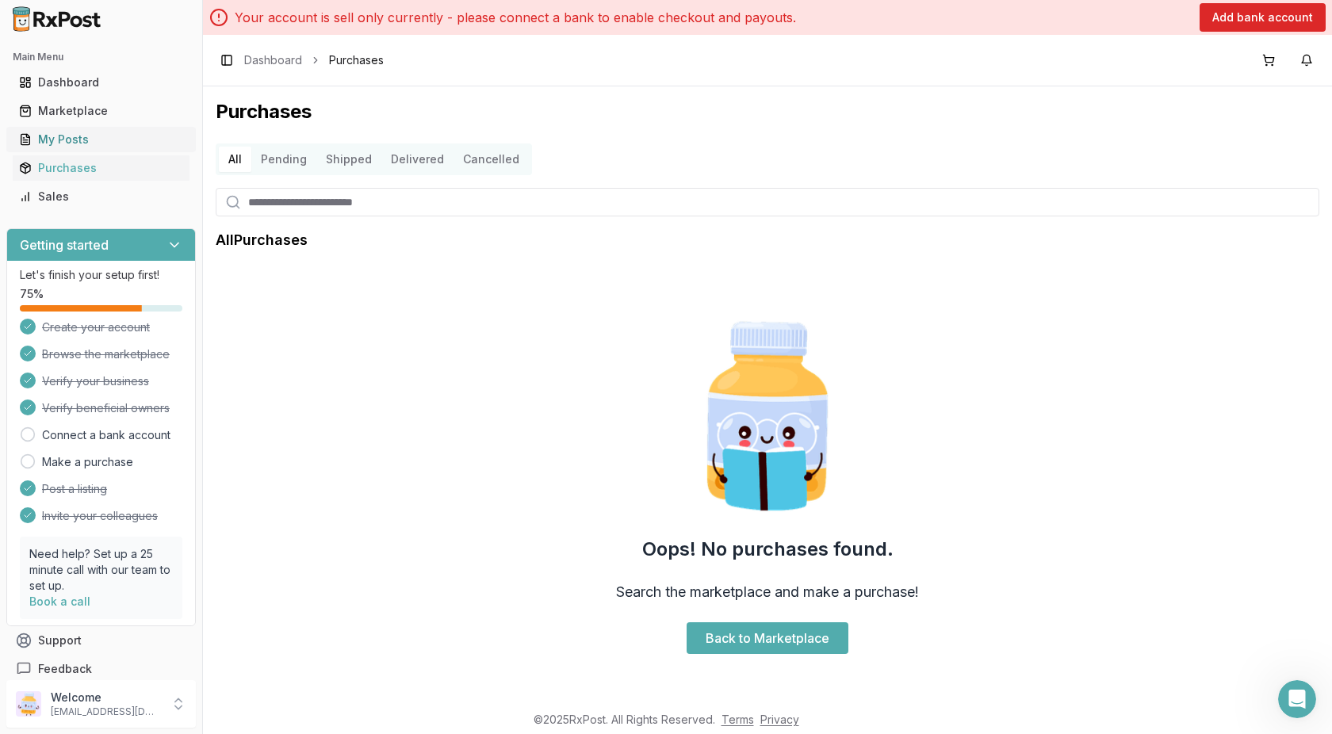
click at [78, 138] on div "My Posts" at bounding box center [101, 140] width 164 height 16
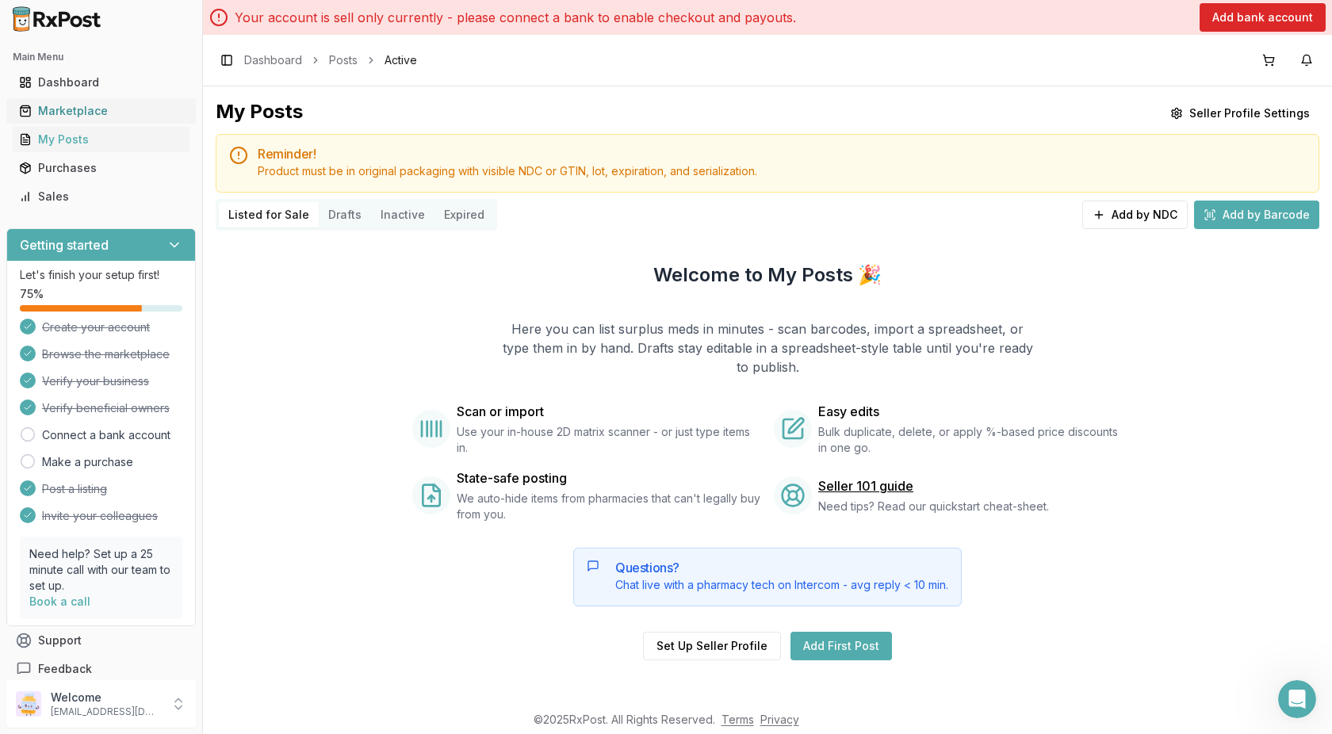
click at [90, 115] on div "Marketplace" at bounding box center [101, 111] width 164 height 16
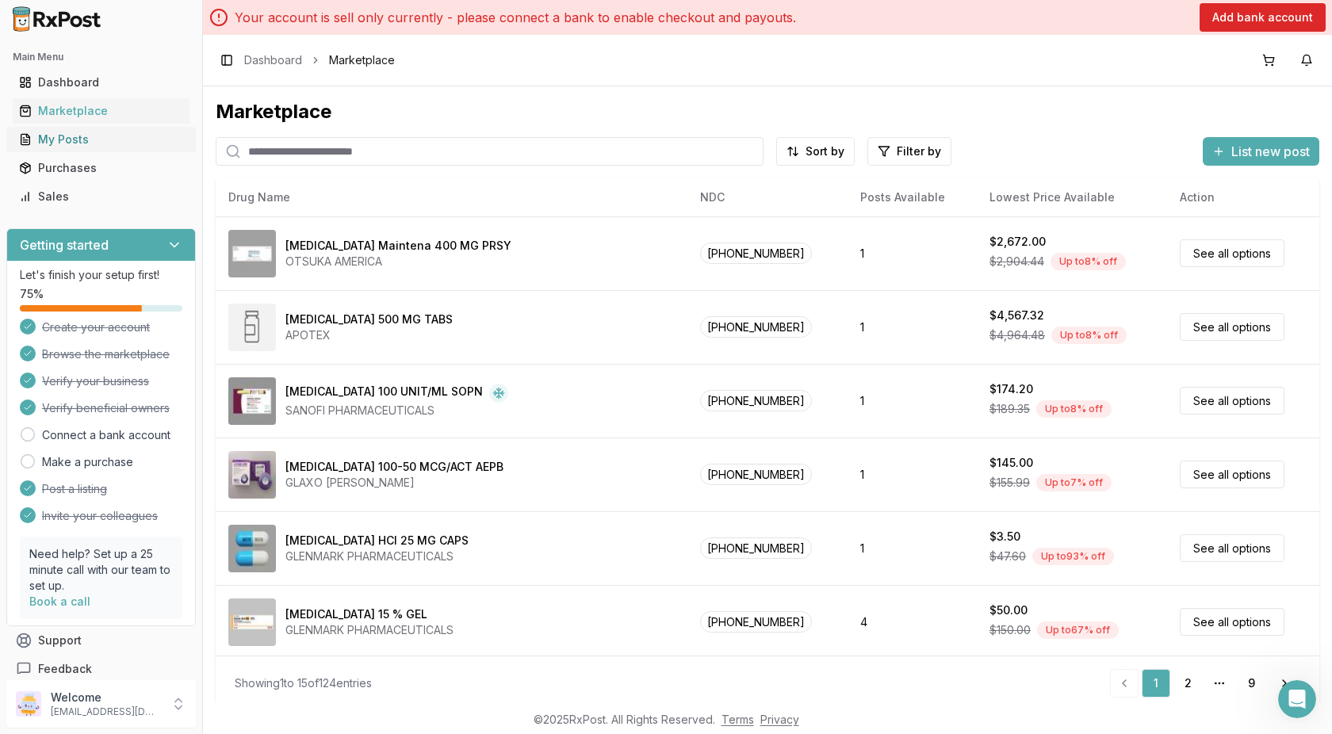
click at [86, 141] on div "My Posts" at bounding box center [101, 140] width 164 height 16
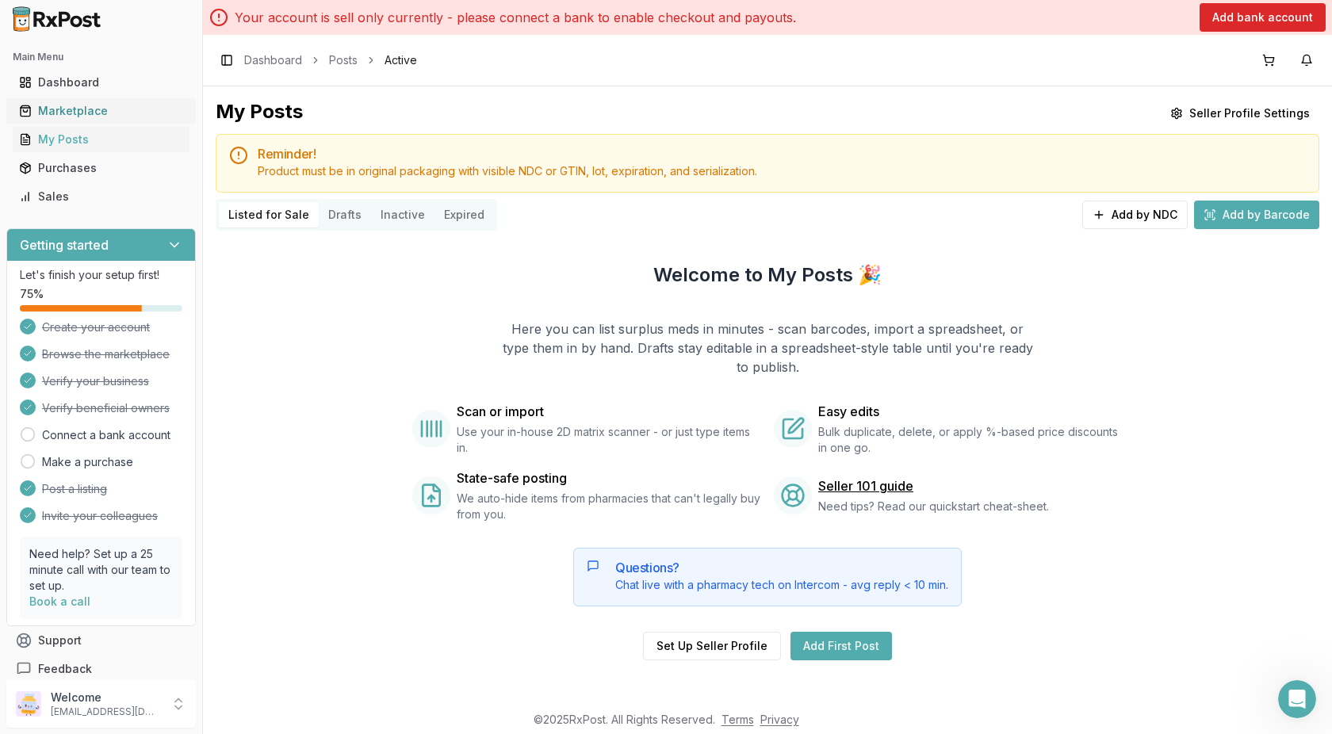
click at [96, 112] on div "Marketplace" at bounding box center [101, 111] width 164 height 16
